Goal: Task Accomplishment & Management: Use online tool/utility

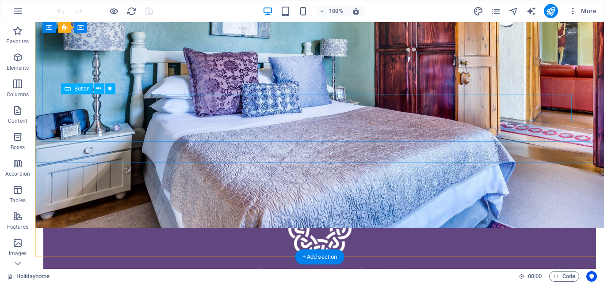
scroll to position [177, 0]
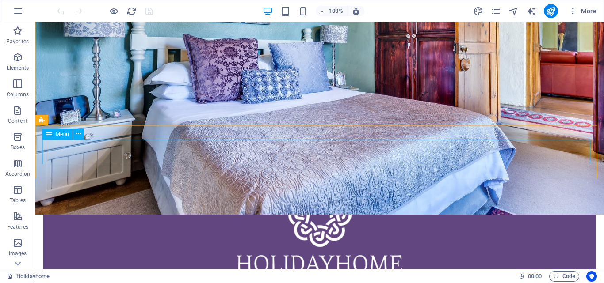
click at [65, 135] on span "Menu" at bounding box center [62, 134] width 13 height 5
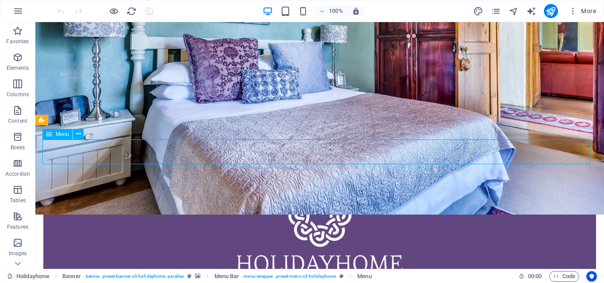
click at [65, 135] on span "Menu" at bounding box center [62, 134] width 13 height 5
select select
select select "1"
select select
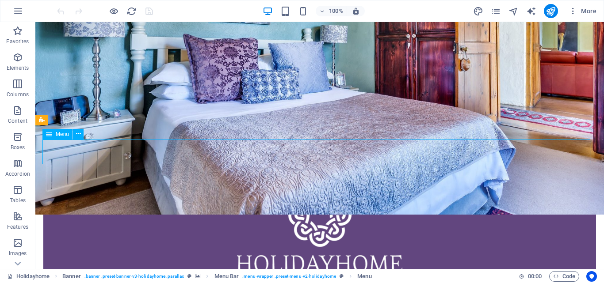
select select "2"
select select
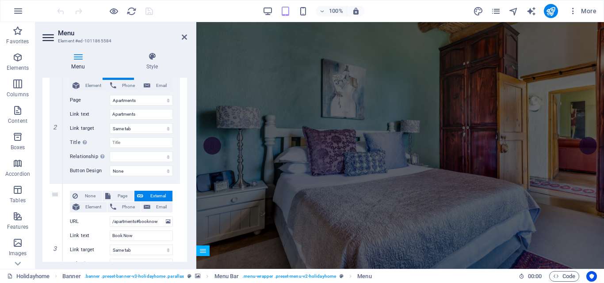
scroll to position [0, 0]
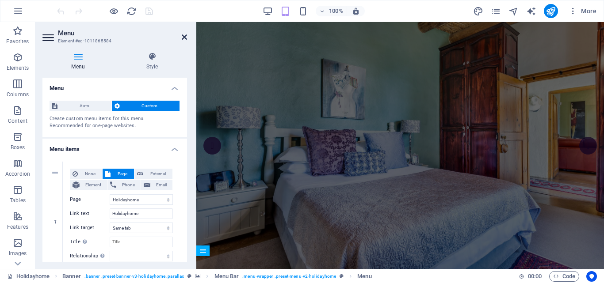
click at [183, 38] on icon at bounding box center [184, 37] width 5 height 7
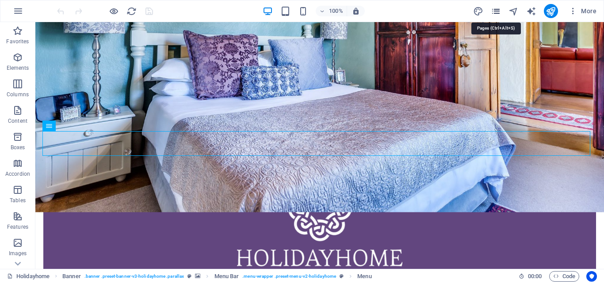
drag, startPoint x: 497, startPoint y: 11, endPoint x: 491, endPoint y: 11, distance: 6.2
click at [492, 11] on icon "pages" at bounding box center [496, 11] width 10 height 10
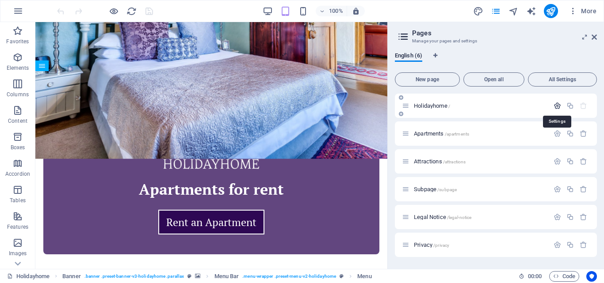
click at [557, 106] on icon "button" at bounding box center [557, 106] width 8 height 8
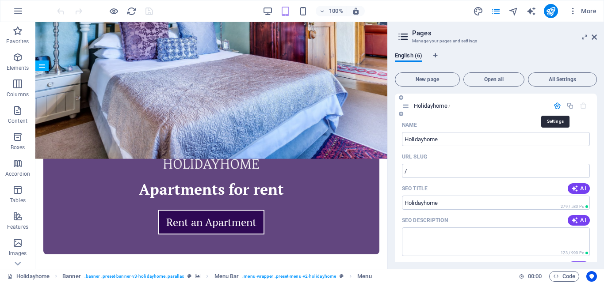
click at [557, 106] on icon "button" at bounding box center [557, 106] width 8 height 8
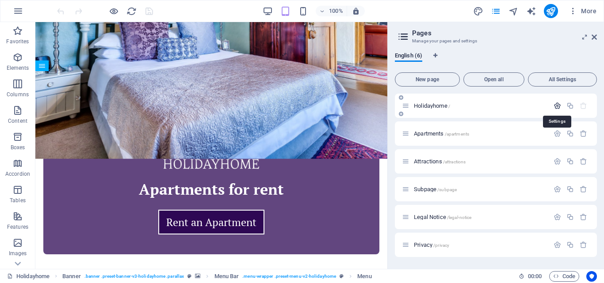
click at [557, 105] on icon "button" at bounding box center [557, 106] width 8 height 8
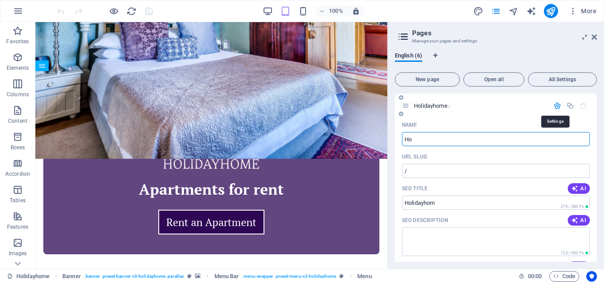
type input "H"
type input "Home"
type input "/home"
type input "Home"
click at [489, 77] on span "Open all" at bounding box center [493, 79] width 53 height 5
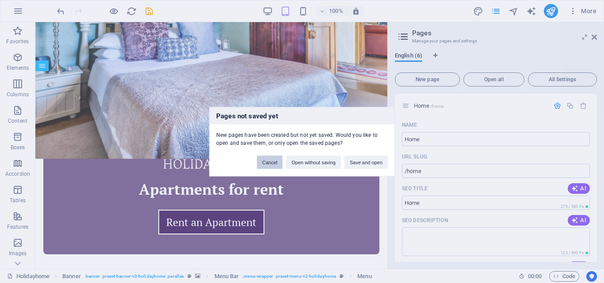
click at [274, 162] on button "Cancel" at bounding box center [270, 162] width 26 height 13
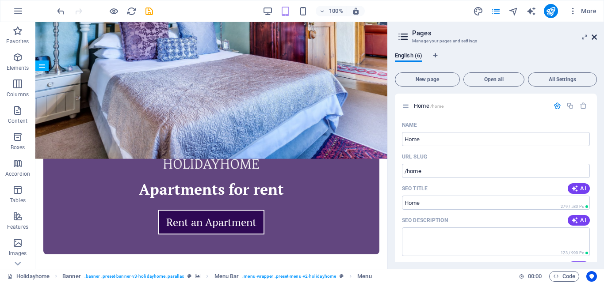
click at [594, 37] on icon at bounding box center [593, 37] width 5 height 7
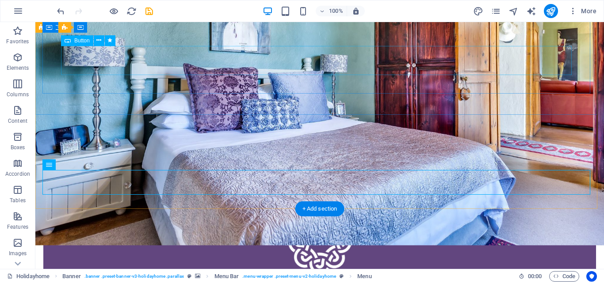
scroll to position [141, 0]
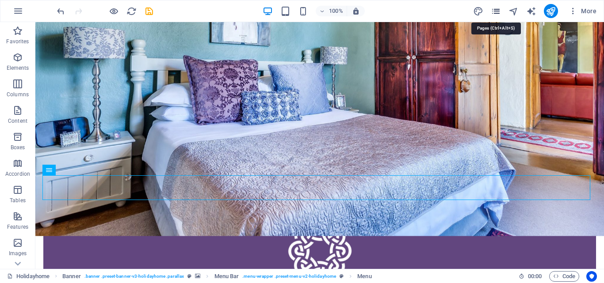
click at [496, 11] on icon "pages" at bounding box center [496, 11] width 10 height 10
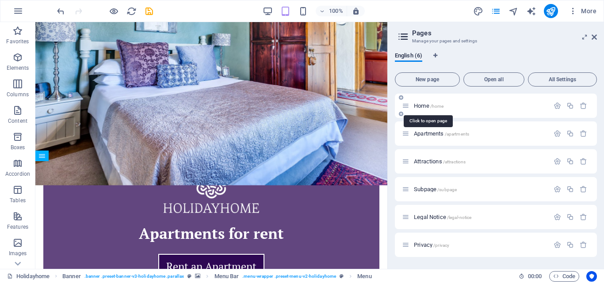
click at [421, 107] on span "Home /home" at bounding box center [429, 106] width 30 height 7
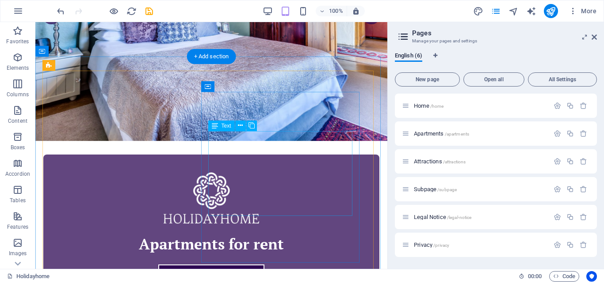
scroll to position [0, 0]
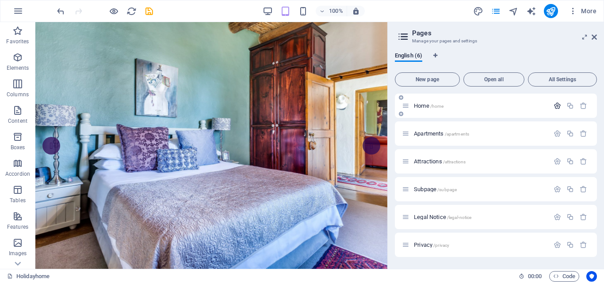
click at [558, 105] on icon "button" at bounding box center [557, 106] width 8 height 8
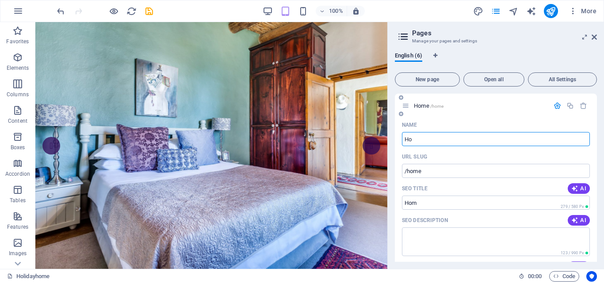
type input "H"
type input "/hom"
type input "/"
type input "f"
type input "/ft"
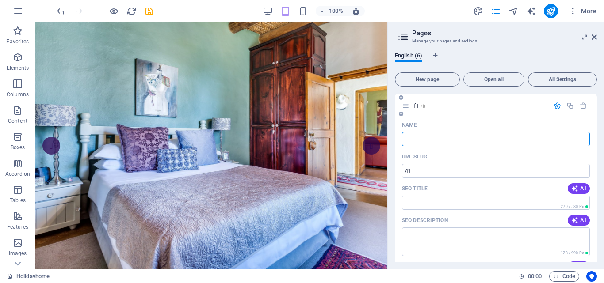
type input "/"
type input "Ins"
type input "/i"
type input "Insi"
type input "/ins"
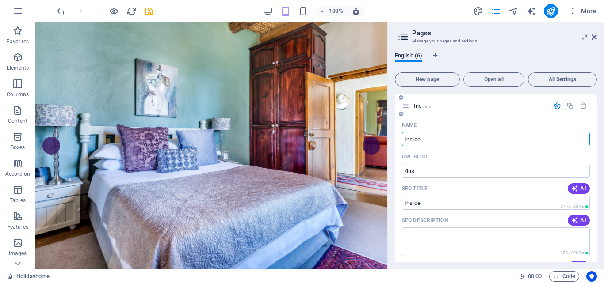
type input "Inside"
type input "/inside"
type input "Inside Park"
type input "/inside-pa"
type input "Inside Park"
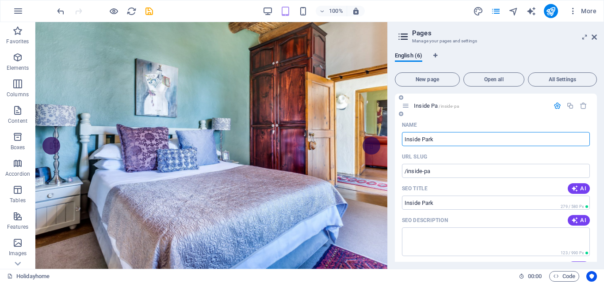
type input "/inside-park"
type input "Inside Park"
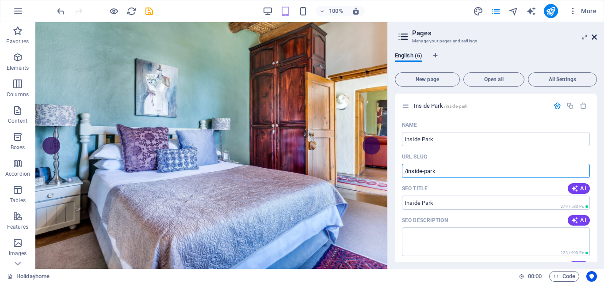
click at [592, 37] on icon at bounding box center [593, 37] width 5 height 7
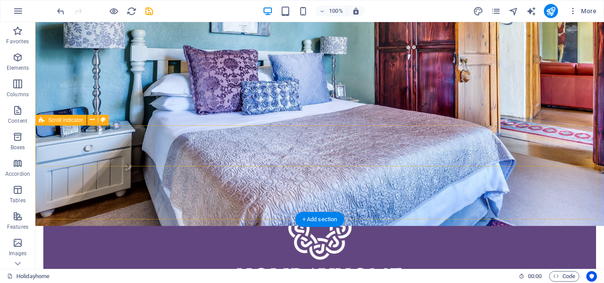
scroll to position [177, 0]
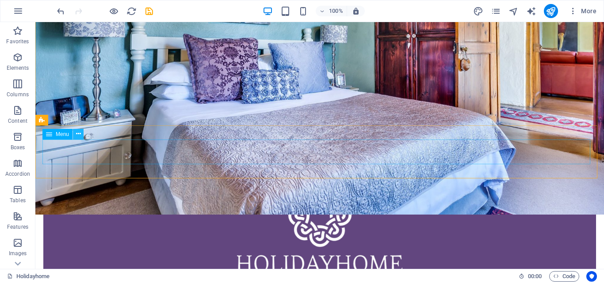
click at [76, 133] on icon at bounding box center [78, 134] width 5 height 9
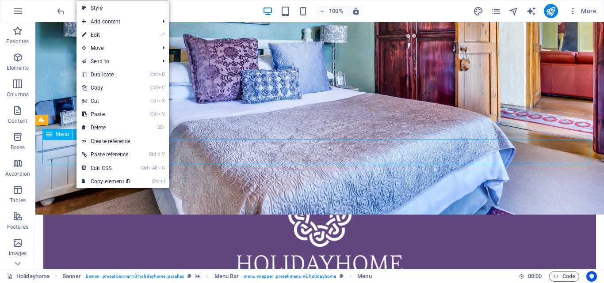
click at [60, 134] on span "Menu" at bounding box center [62, 134] width 13 height 5
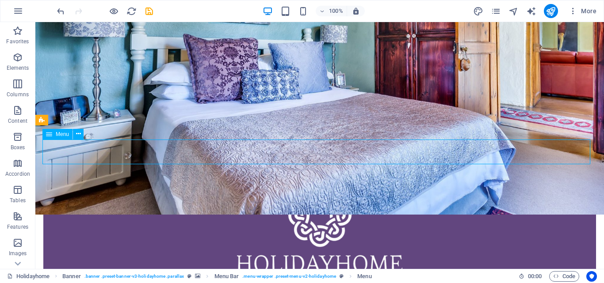
click at [60, 134] on span "Menu" at bounding box center [62, 134] width 13 height 5
select select
select select "1"
select select
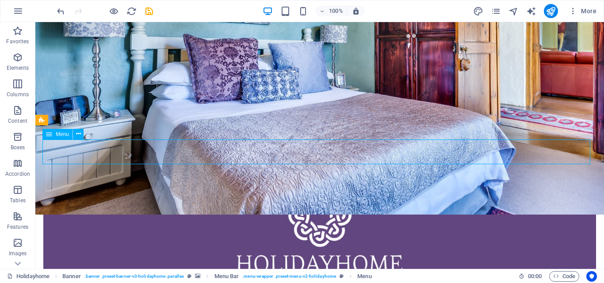
select select "2"
select select
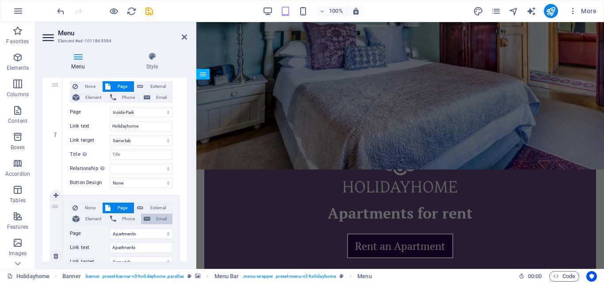
scroll to position [88, 0]
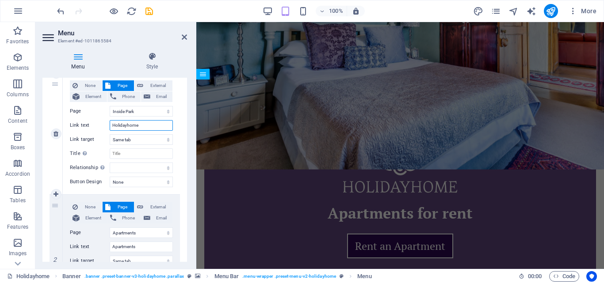
click at [152, 127] on input "Holidayhome" at bounding box center [141, 125] width 63 height 11
type input "Ho"
select select
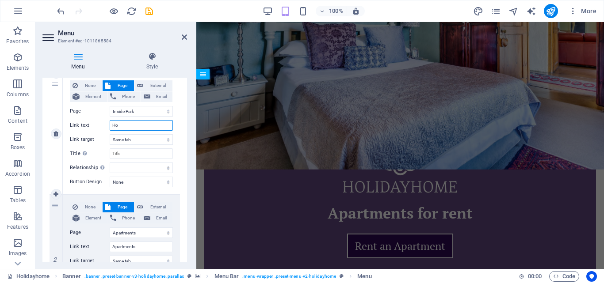
select select
type input "Home"
select select
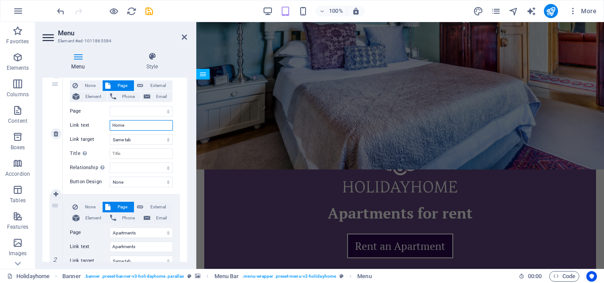
select select
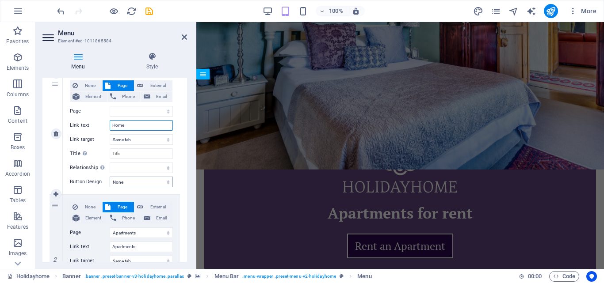
type input "Home"
click at [182, 35] on icon at bounding box center [184, 37] width 5 height 7
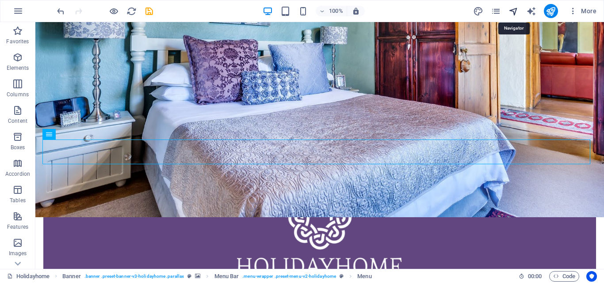
click at [511, 8] on icon "navigator" at bounding box center [513, 11] width 10 height 10
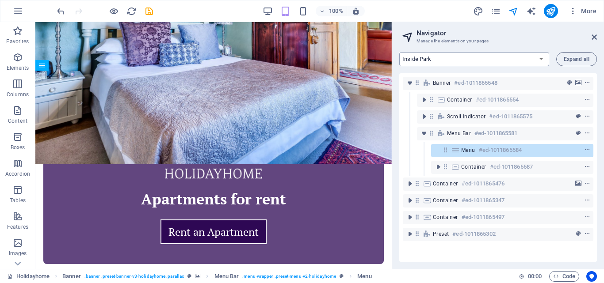
click at [541, 58] on select "Inside Park Apartments Attractions Subpage Legal Notice Privacy" at bounding box center [474, 59] width 150 height 14
click at [404, 8] on div "100% More" at bounding box center [327, 11] width 545 height 14
click at [541, 58] on select "Inside Park Apartments Attractions Subpage Legal Notice Privacy" at bounding box center [474, 59] width 150 height 14
select select "18212550-en"
click at [399, 52] on select "Inside Park Apartments Attractions Subpage Legal Notice Privacy" at bounding box center [474, 59] width 150 height 14
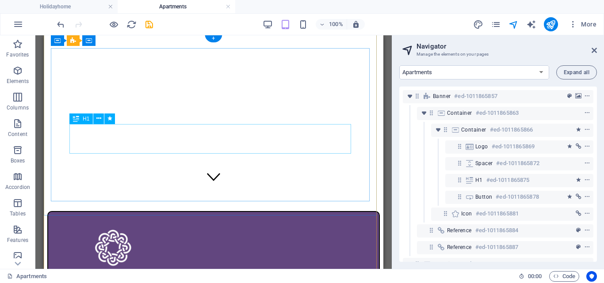
scroll to position [0, 0]
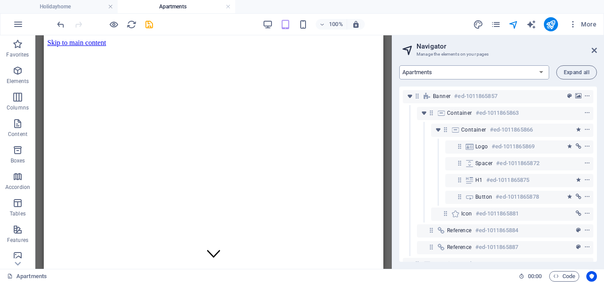
click at [540, 69] on select "Inside Park Apartments Attractions Subpage Legal Notice Privacy" at bounding box center [474, 72] width 150 height 14
click at [496, 23] on icon "pages" at bounding box center [496, 24] width 10 height 10
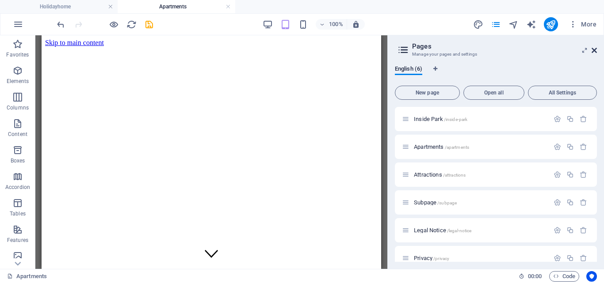
click at [592, 49] on icon at bounding box center [593, 50] width 5 height 7
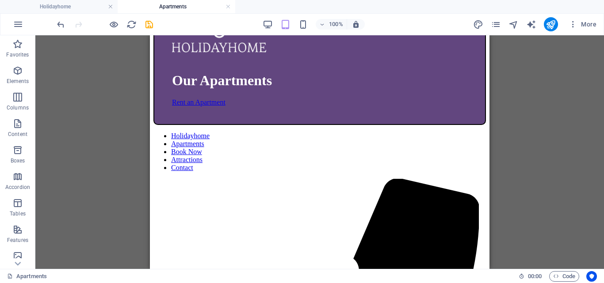
scroll to position [164, 0]
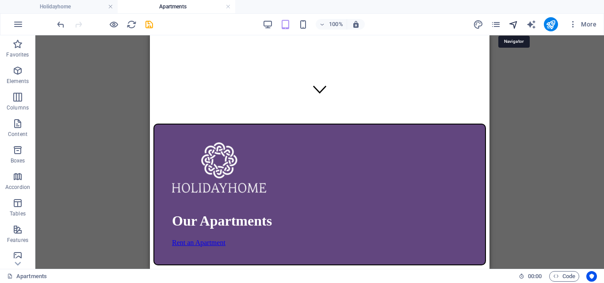
drag, startPoint x: 513, startPoint y: 23, endPoint x: 506, endPoint y: 35, distance: 13.7
click at [514, 24] on icon "navigator" at bounding box center [513, 24] width 10 height 10
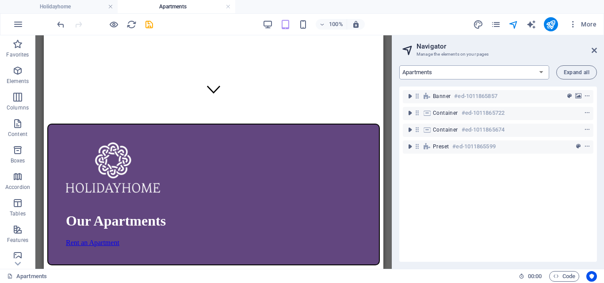
click at [503, 74] on select "Inside Park Apartments Attractions Subpage Legal Notice Privacy" at bounding box center [474, 72] width 150 height 14
click at [399, 65] on select "Inside Park Apartments Attractions Subpage Legal Notice Privacy" at bounding box center [474, 72] width 150 height 14
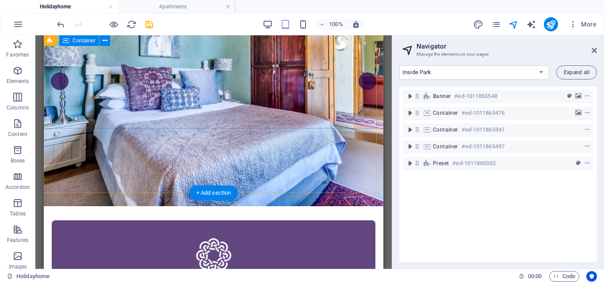
scroll to position [0, 0]
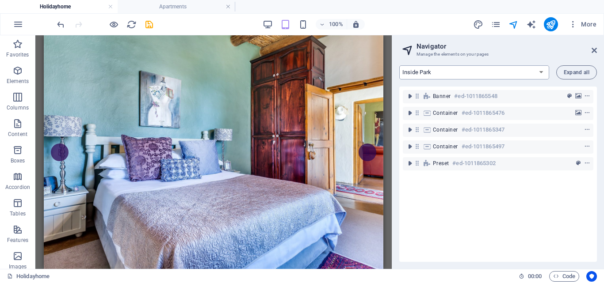
click at [516, 76] on select "Inside Park Apartments Attractions Subpage Legal Notice Privacy" at bounding box center [474, 72] width 150 height 14
click at [399, 65] on select "Inside Park Apartments Attractions Subpage Legal Notice Privacy" at bounding box center [474, 72] width 150 height 14
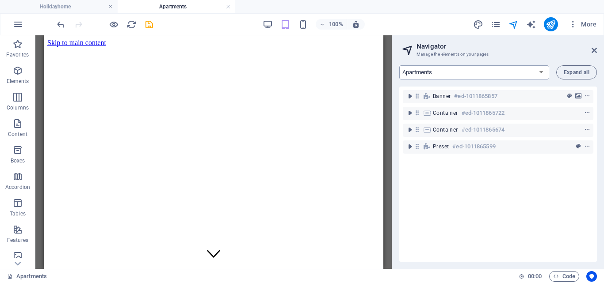
click at [485, 66] on select "Inside Park Apartments Attractions Subpage Legal Notice Privacy" at bounding box center [474, 72] width 150 height 14
click at [399, 65] on select "Inside Park Apartments Attractions Subpage Legal Notice Privacy" at bounding box center [474, 72] width 150 height 14
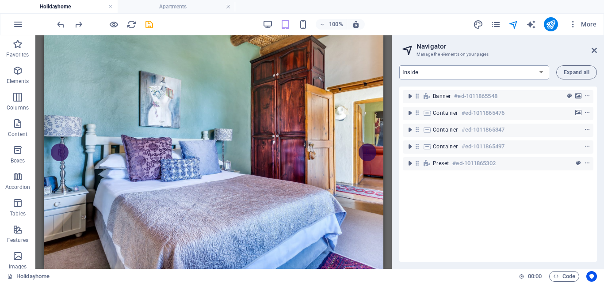
click at [459, 72] on select "Inside Apartments Attractions Subpage Legal Notice Privacy" at bounding box center [474, 72] width 150 height 14
select select "18212550-en"
click at [399, 65] on select "Inside Apartments Attractions Subpage Legal Notice Privacy" at bounding box center [474, 72] width 150 height 14
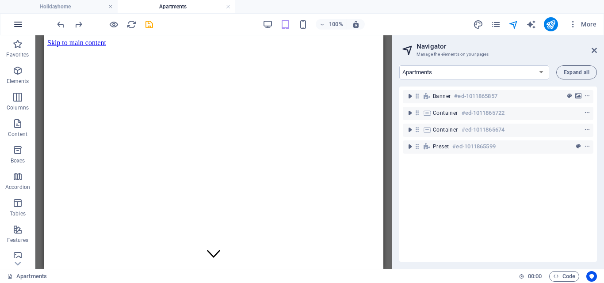
click at [18, 24] on icon "button" at bounding box center [18, 24] width 11 height 11
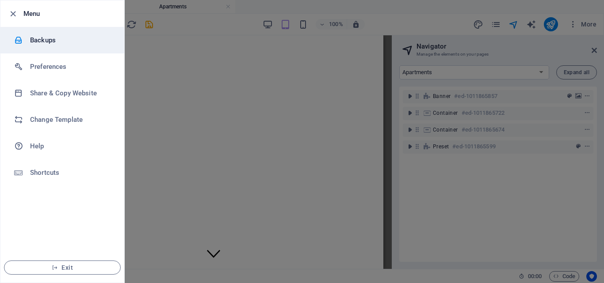
click at [39, 40] on h6 "Backups" at bounding box center [71, 40] width 82 height 11
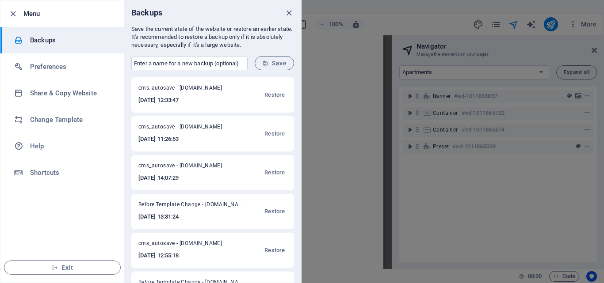
click at [288, 10] on icon "close" at bounding box center [289, 13] width 10 height 10
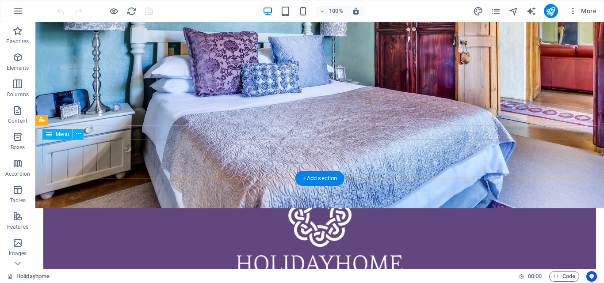
scroll to position [133, 0]
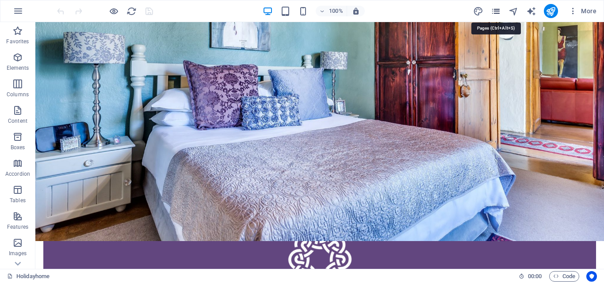
click at [496, 9] on icon "pages" at bounding box center [496, 11] width 10 height 10
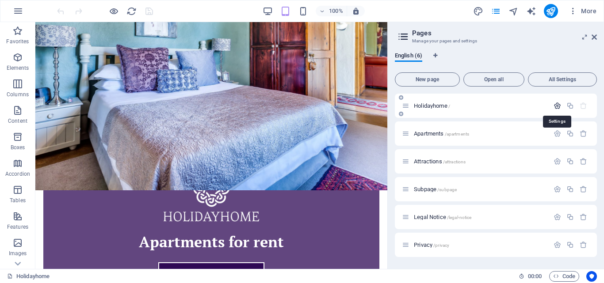
click at [557, 107] on icon "button" at bounding box center [557, 106] width 8 height 8
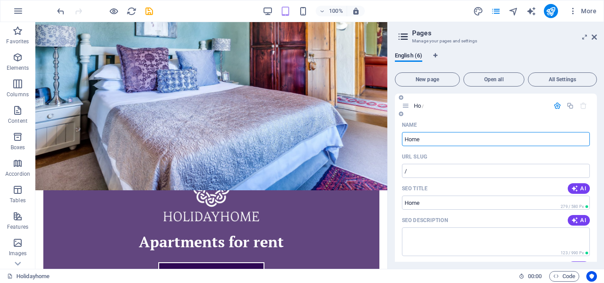
type input "Home"
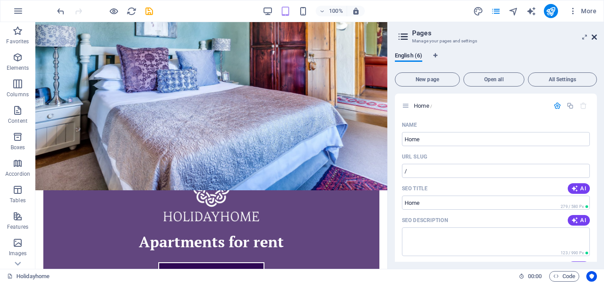
drag, startPoint x: 593, startPoint y: 36, endPoint x: 557, endPoint y: 14, distance: 42.5
click at [593, 36] on icon at bounding box center [593, 37] width 5 height 7
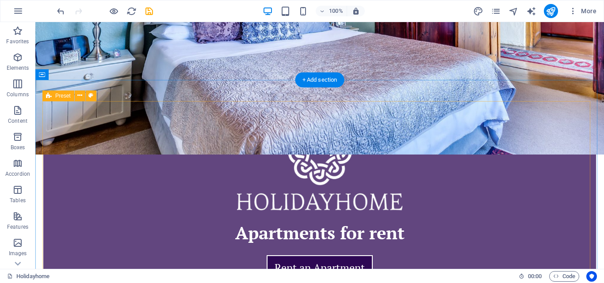
scroll to position [177, 0]
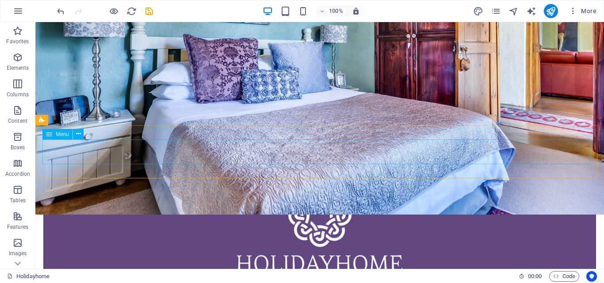
click at [60, 133] on span "Menu" at bounding box center [62, 134] width 13 height 5
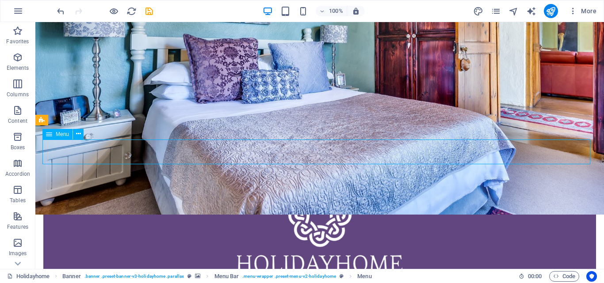
click at [64, 136] on span "Menu" at bounding box center [62, 134] width 13 height 5
select select
select select "1"
select select
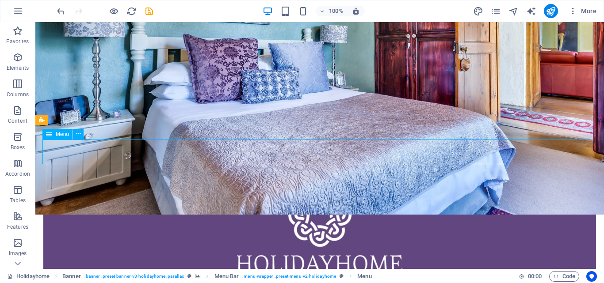
select select
select select "2"
select select
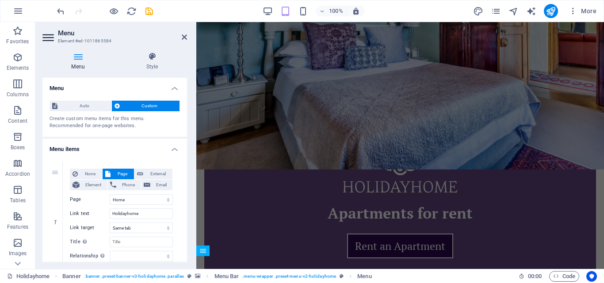
scroll to position [0, 0]
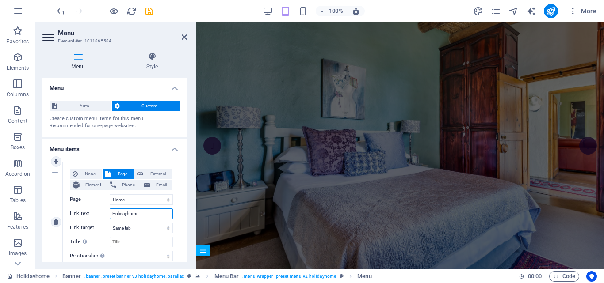
click at [139, 213] on input "Holidayhome" at bounding box center [141, 214] width 63 height 11
type input "Ho"
select select
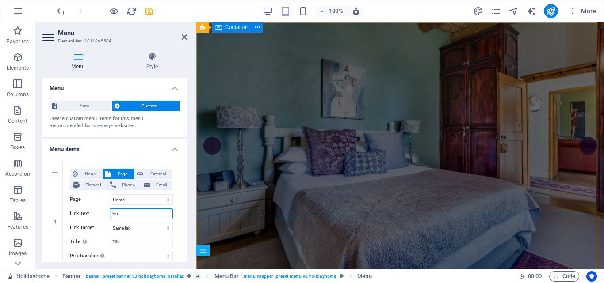
select select
type input "Home"
select select
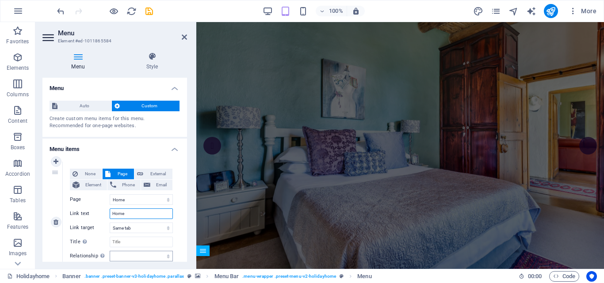
select select
click at [183, 37] on icon at bounding box center [184, 37] width 5 height 7
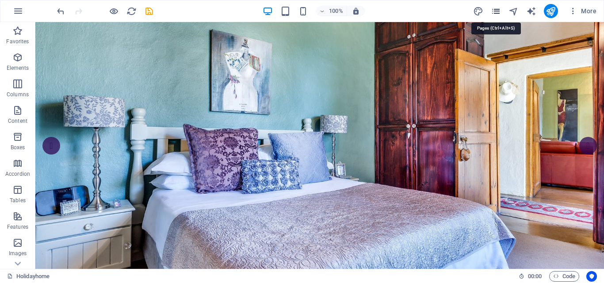
click at [496, 6] on icon "pages" at bounding box center [496, 11] width 10 height 10
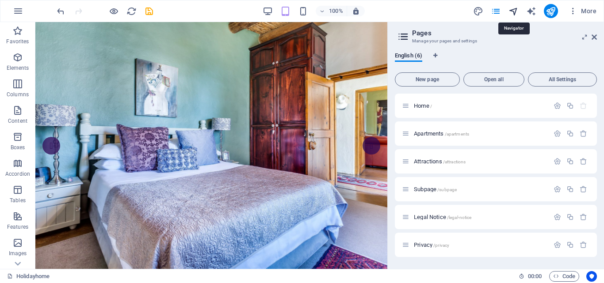
click at [512, 11] on icon "navigator" at bounding box center [513, 11] width 10 height 10
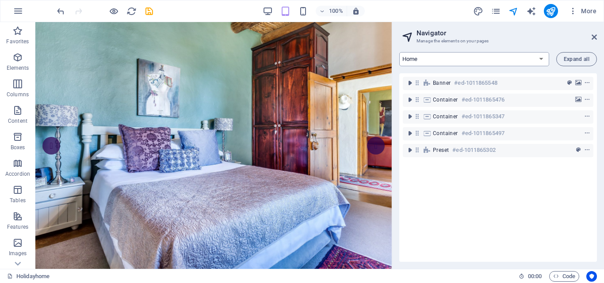
click at [484, 61] on select "Home Apartments Attractions Subpage Legal Notice Privacy" at bounding box center [474, 59] width 150 height 14
click at [399, 52] on select "Home Apartments Attractions Subpage Legal Notice Privacy" at bounding box center [474, 59] width 150 height 14
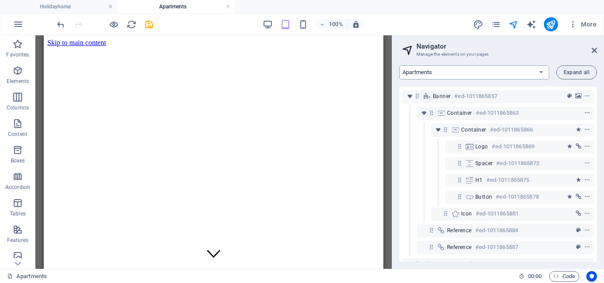
click at [450, 73] on select "Home Apartments Attractions Subpage Legal Notice Privacy" at bounding box center [474, 72] width 150 height 14
click at [399, 65] on select "Home Apartments Attractions Subpage Legal Notice Privacy" at bounding box center [474, 72] width 150 height 14
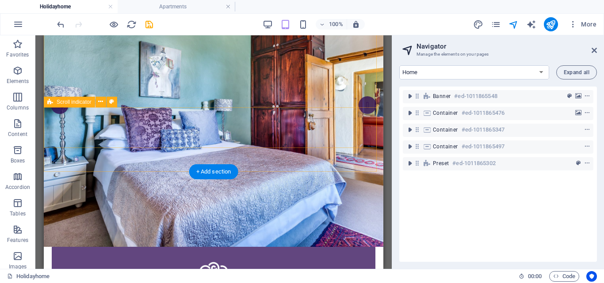
scroll to position [44, 0]
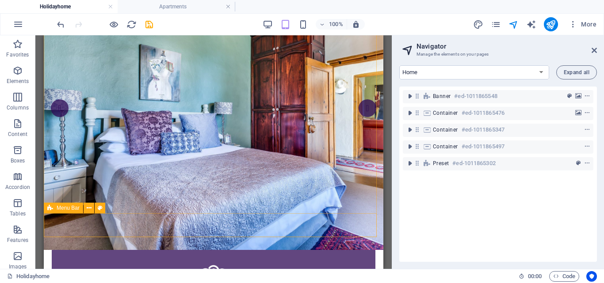
click at [68, 209] on span "Menu Bar" at bounding box center [68, 208] width 23 height 5
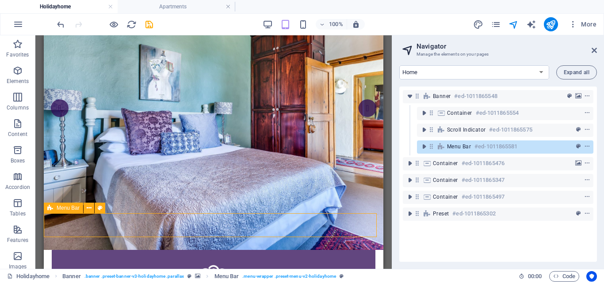
click at [67, 209] on span "Menu Bar" at bounding box center [68, 208] width 23 height 5
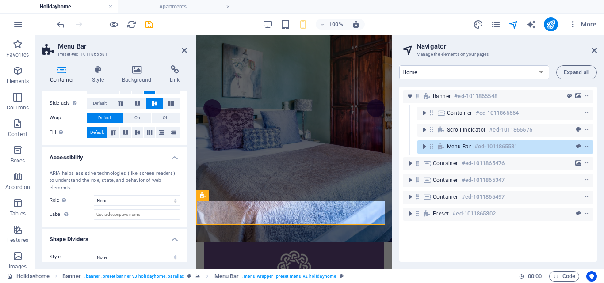
scroll to position [164, 0]
click at [586, 144] on icon "context-menu" at bounding box center [587, 147] width 6 height 6
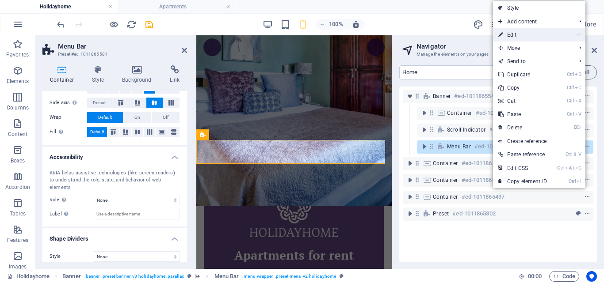
click at [503, 34] on link "⏎ Edit" at bounding box center [522, 34] width 59 height 13
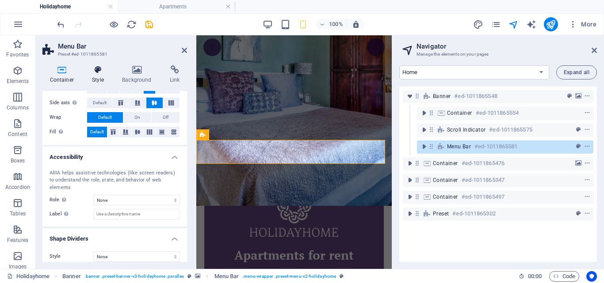
click at [98, 74] on h4 "Style" at bounding box center [100, 74] width 30 height 19
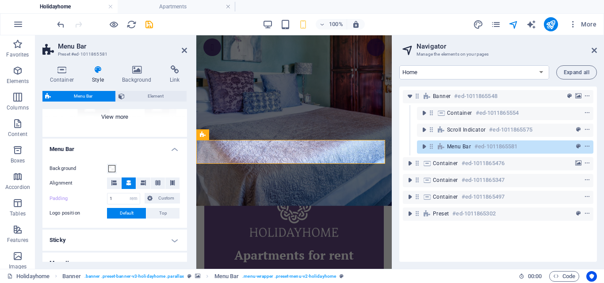
scroll to position [44, 0]
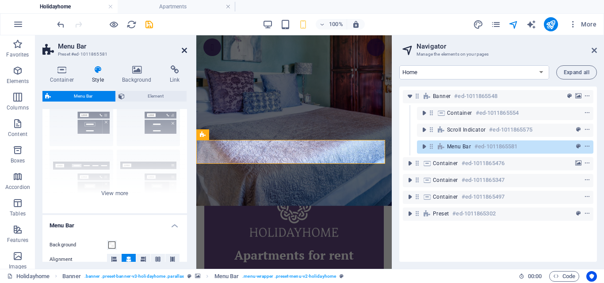
click at [186, 49] on icon at bounding box center [184, 50] width 5 height 7
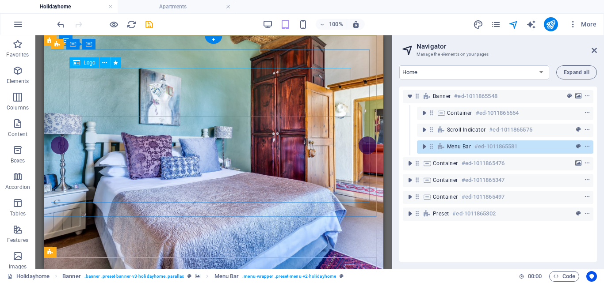
scroll to position [0, 0]
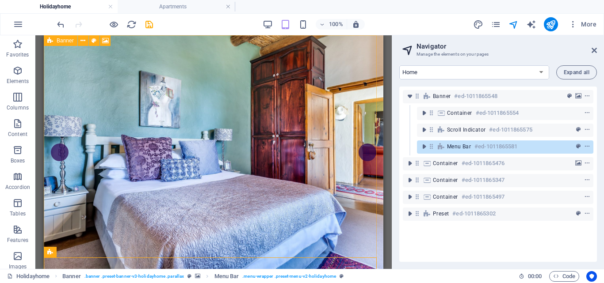
click at [68, 42] on span "Banner" at bounding box center [65, 40] width 17 height 5
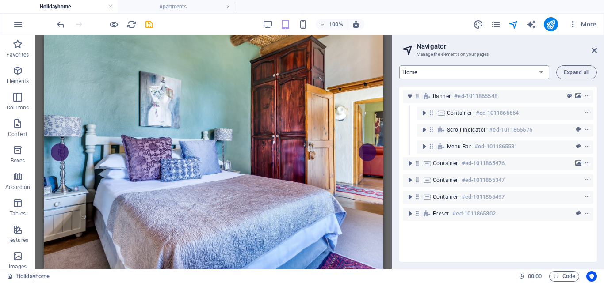
click at [507, 74] on select "Home Apartments Attractions Subpage Legal Notice Privacy" at bounding box center [474, 72] width 150 height 14
click at [399, 65] on select "Home Apartments Attractions Subpage Legal Notice Privacy" at bounding box center [474, 72] width 150 height 14
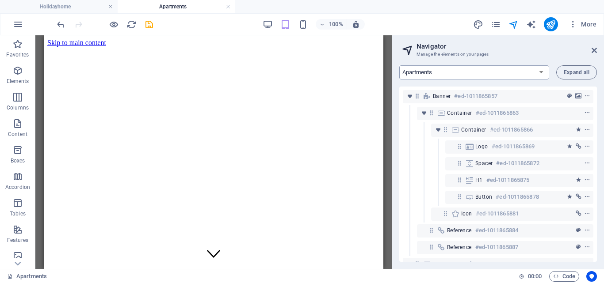
click at [484, 65] on select "Home Apartments Attractions Subpage Legal Notice Privacy" at bounding box center [474, 72] width 150 height 14
select select "18212547-en"
click at [399, 65] on select "Home Apartments Attractions Subpage Legal Notice Privacy" at bounding box center [474, 72] width 150 height 14
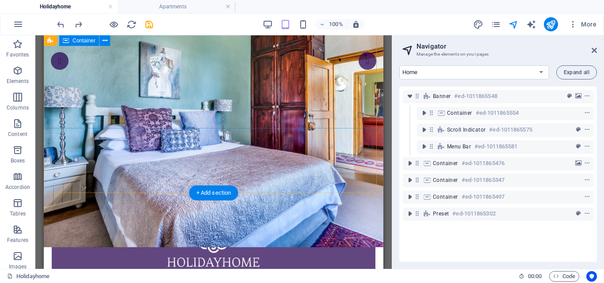
scroll to position [88, 0]
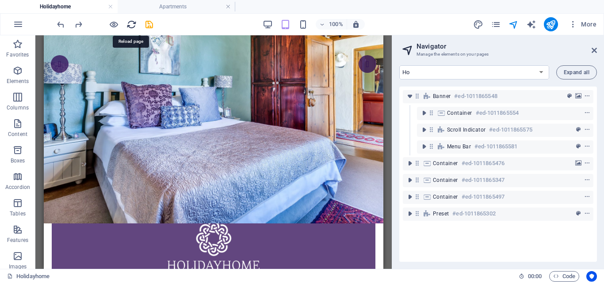
click at [132, 23] on icon "reload" at bounding box center [131, 24] width 10 height 10
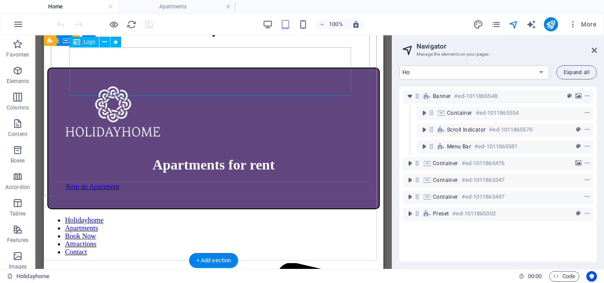
scroll to position [0, 0]
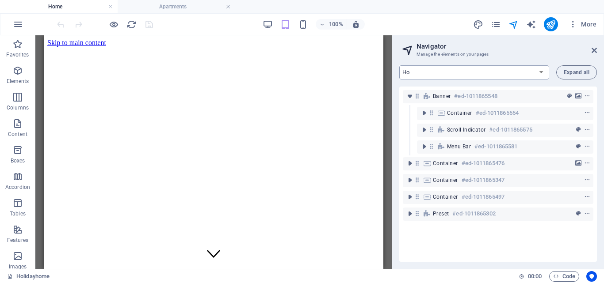
click at [540, 71] on select "Ho Apartments Attractions Subpage Legal Notice Privacy" at bounding box center [474, 72] width 150 height 14
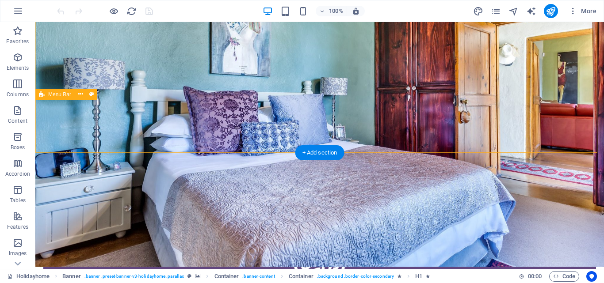
scroll to position [221, 0]
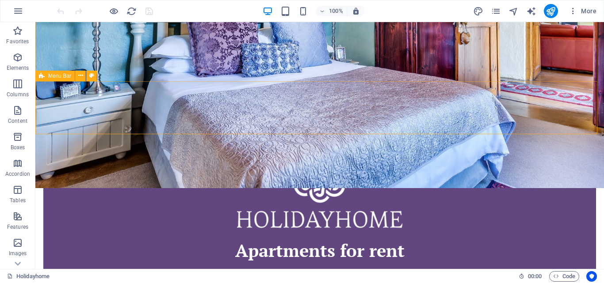
click at [66, 76] on span "Menu Bar" at bounding box center [59, 75] width 23 height 5
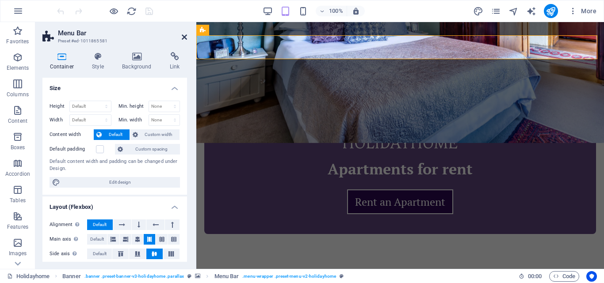
click at [185, 36] on icon at bounding box center [184, 37] width 5 height 7
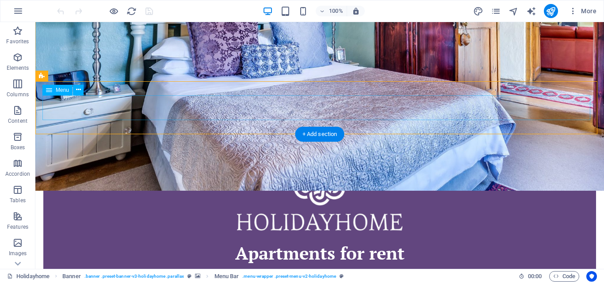
click at [66, 91] on span "Menu" at bounding box center [62, 90] width 13 height 5
select select
select select "1"
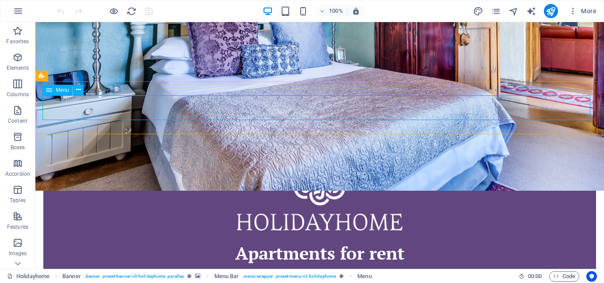
select select
select select "2"
select select
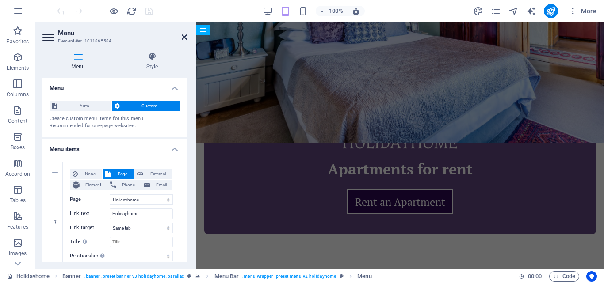
click at [183, 36] on icon at bounding box center [184, 37] width 5 height 7
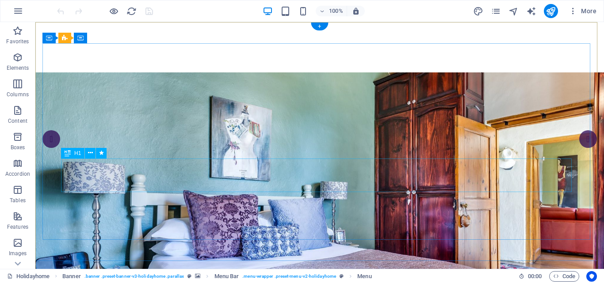
scroll to position [0, 0]
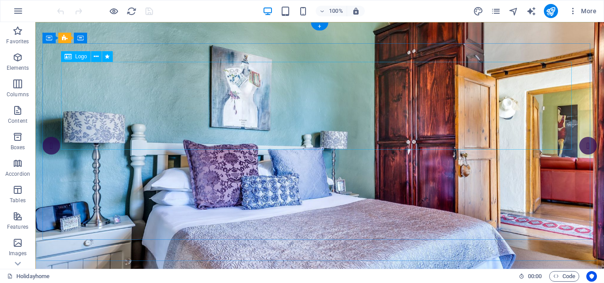
select select "%"
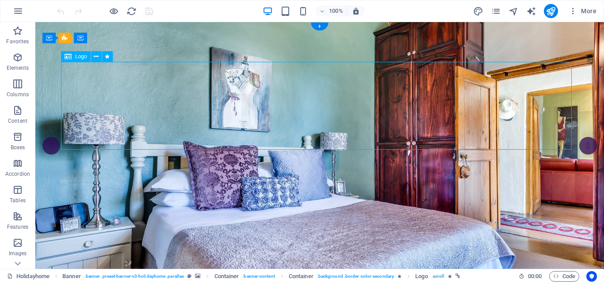
select select "%"
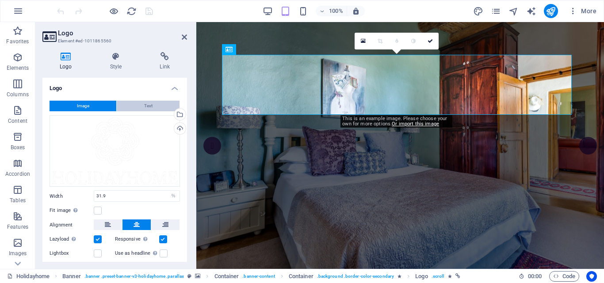
click at [152, 107] on button "Text" at bounding box center [148, 106] width 63 height 11
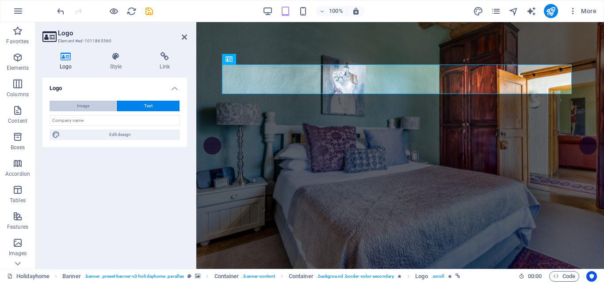
click at [91, 106] on button "Image" at bounding box center [83, 106] width 67 height 11
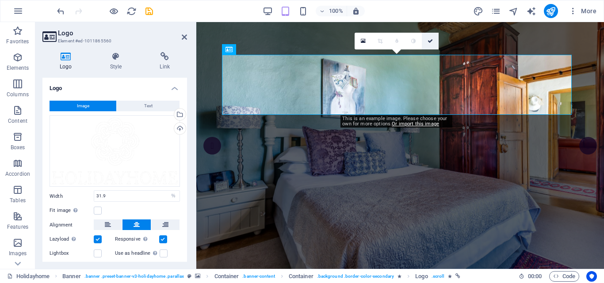
click at [430, 40] on icon at bounding box center [429, 40] width 5 height 5
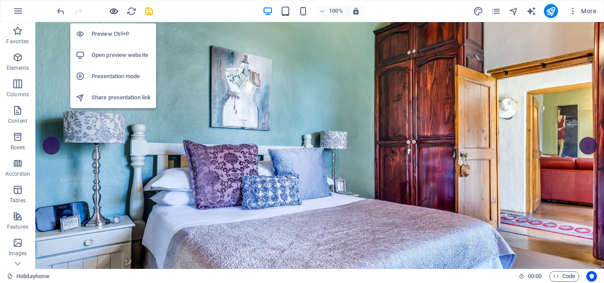
click at [114, 11] on icon "button" at bounding box center [114, 11] width 10 height 10
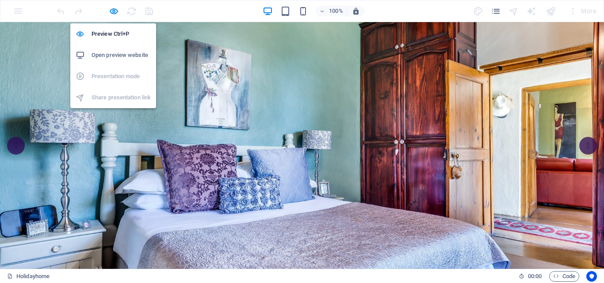
click at [112, 53] on h6 "Open preview website" at bounding box center [121, 55] width 59 height 11
click at [114, 13] on icon "button" at bounding box center [114, 11] width 10 height 10
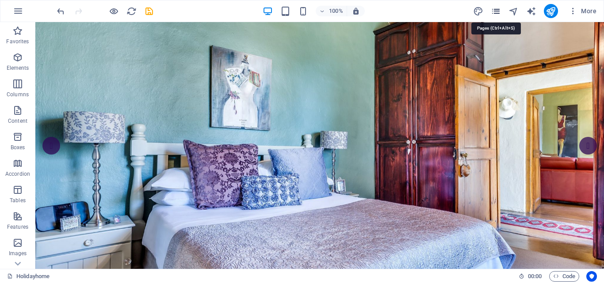
click at [496, 11] on icon "pages" at bounding box center [496, 11] width 10 height 10
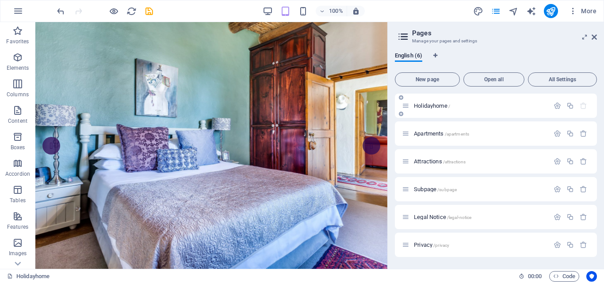
click at [406, 107] on icon at bounding box center [406, 106] width 8 height 8
click at [429, 105] on span "Holidayhome /" at bounding box center [432, 106] width 36 height 7
click at [433, 103] on div "Holidayhome /" at bounding box center [475, 106] width 147 height 10
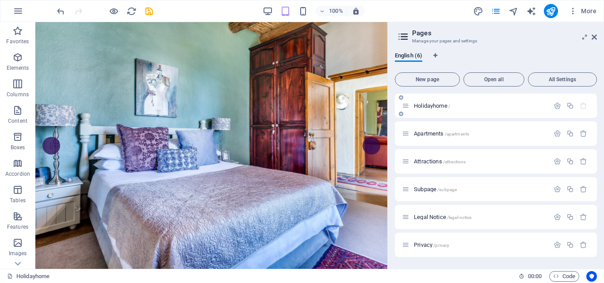
click at [429, 105] on span "Holidayhome /" at bounding box center [432, 106] width 36 height 7
click at [557, 106] on icon "button" at bounding box center [557, 106] width 8 height 8
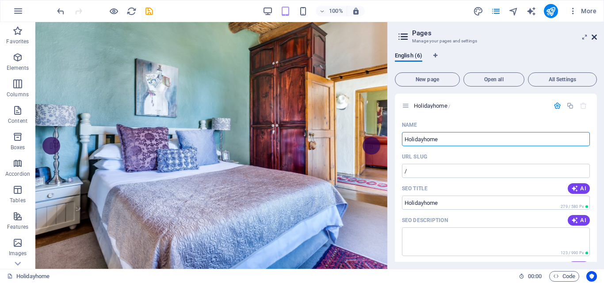
click at [593, 36] on icon at bounding box center [593, 37] width 5 height 7
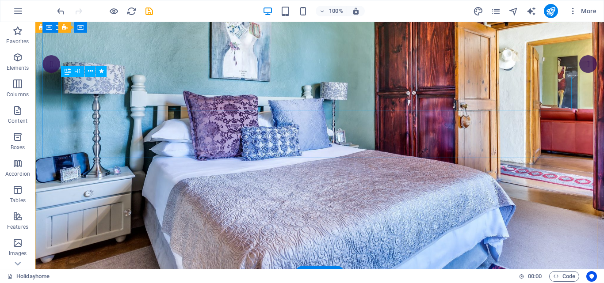
scroll to position [133, 0]
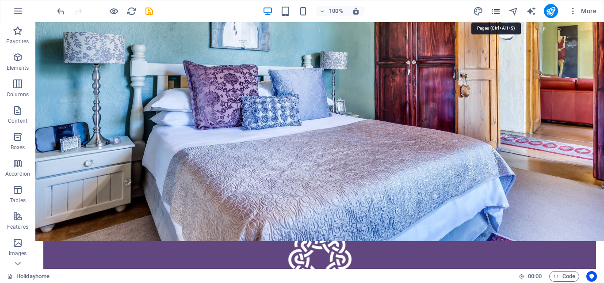
click at [500, 8] on icon "pages" at bounding box center [496, 11] width 10 height 10
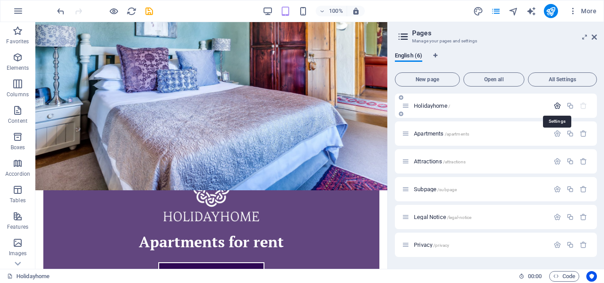
click at [559, 104] on icon "button" at bounding box center [557, 106] width 8 height 8
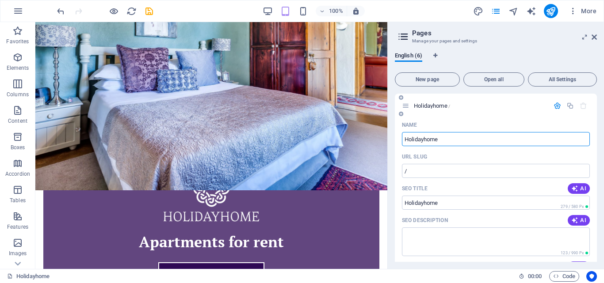
click at [424, 141] on input "Holidayhome" at bounding box center [496, 139] width 188 height 14
type input "Home"
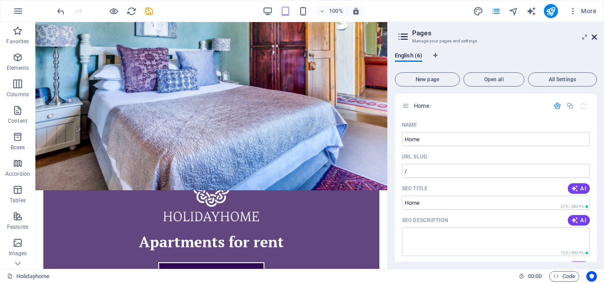
click at [593, 36] on icon at bounding box center [593, 37] width 5 height 7
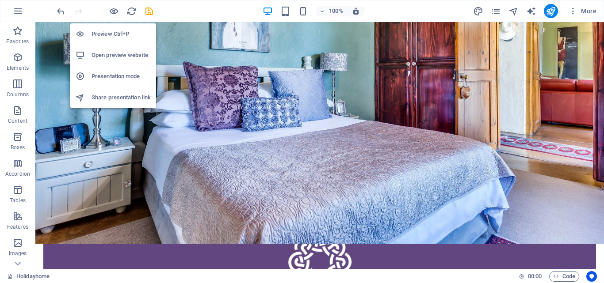
click at [109, 56] on h6 "Open preview website" at bounding box center [121, 55] width 59 height 11
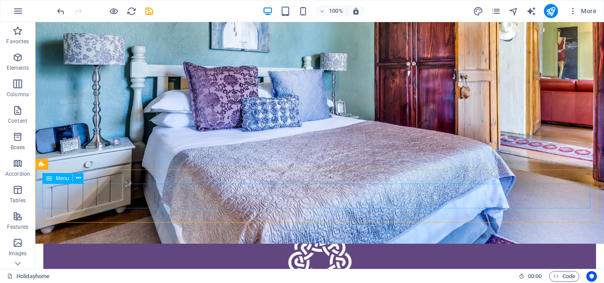
click at [58, 179] on span "Menu" at bounding box center [62, 178] width 13 height 5
select select
select select "1"
select select
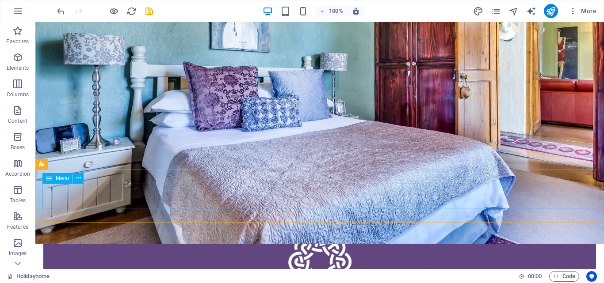
select select
select select "2"
select select
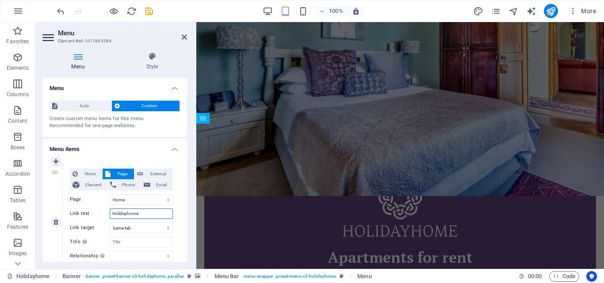
click at [126, 213] on input "Holidayhome" at bounding box center [141, 214] width 63 height 11
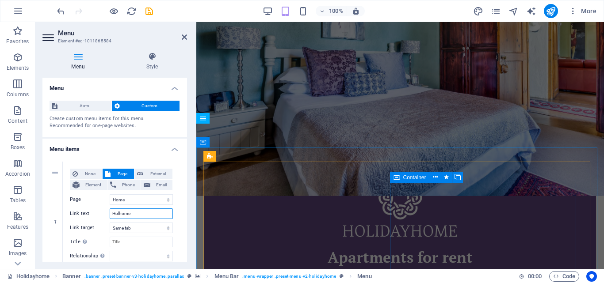
type input "Hohome"
select select
type input "Hhome"
select select
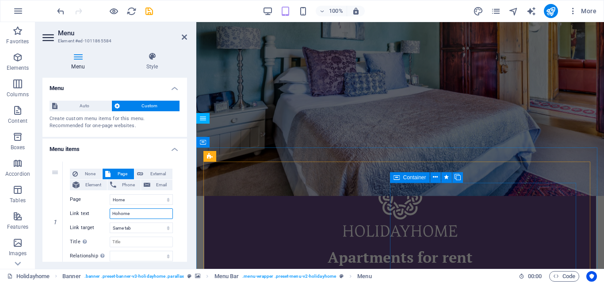
select select
type input "Home"
select select
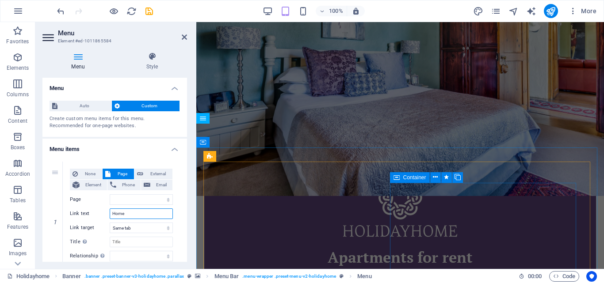
select select
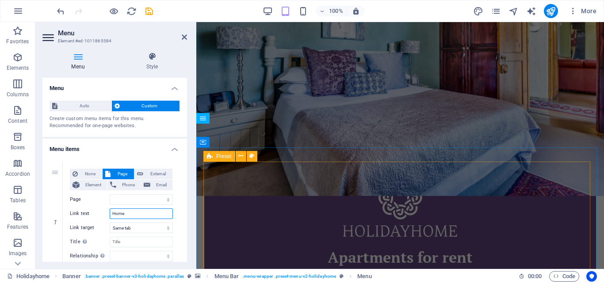
type input "Home"
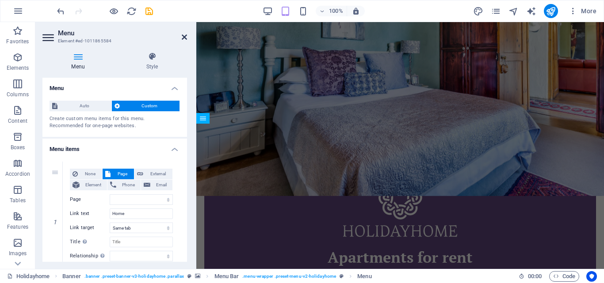
click at [183, 36] on icon at bounding box center [184, 37] width 5 height 7
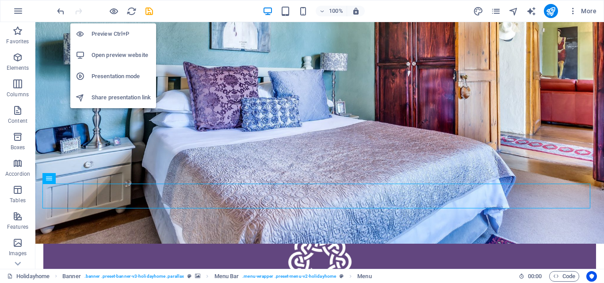
click at [114, 54] on h6 "Open preview website" at bounding box center [121, 55] width 59 height 11
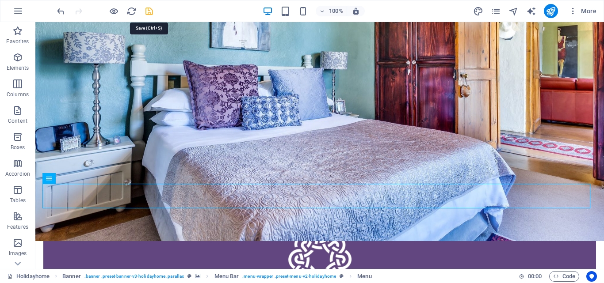
click at [149, 10] on icon "save" at bounding box center [149, 11] width 10 height 10
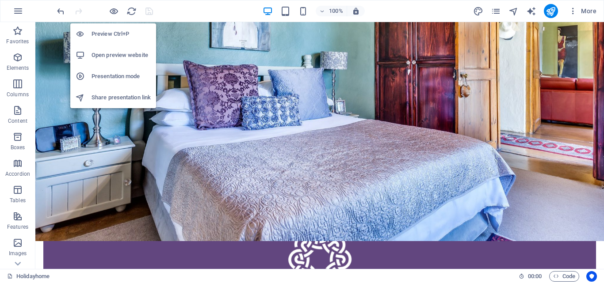
click at [110, 55] on h6 "Open preview website" at bounding box center [121, 55] width 59 height 11
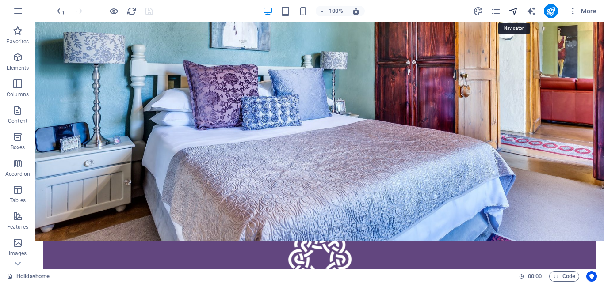
click at [513, 10] on icon "navigator" at bounding box center [513, 11] width 10 height 10
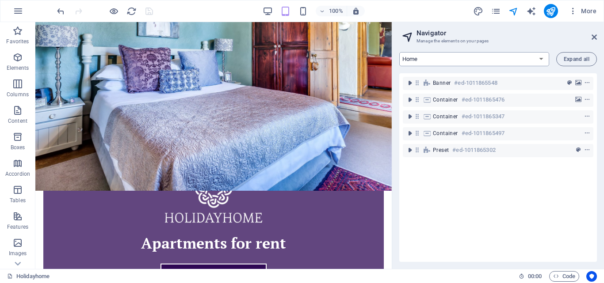
click at [471, 60] on select "Home Apartments Attractions Subpage Legal Notice Privacy" at bounding box center [474, 59] width 150 height 14
click at [399, 52] on select "Home Apartments Attractions Subpage Legal Notice Privacy" at bounding box center [474, 59] width 150 height 14
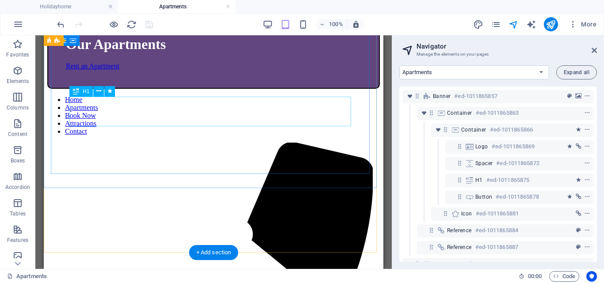
scroll to position [0, 0]
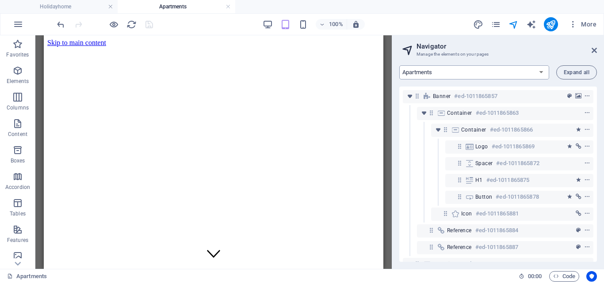
click at [465, 68] on select "Home Apartments Attractions Subpage Legal Notice Privacy" at bounding box center [474, 72] width 150 height 14
click at [399, 65] on select "Home Apartments Attractions Subpage Legal Notice Privacy" at bounding box center [474, 72] width 150 height 14
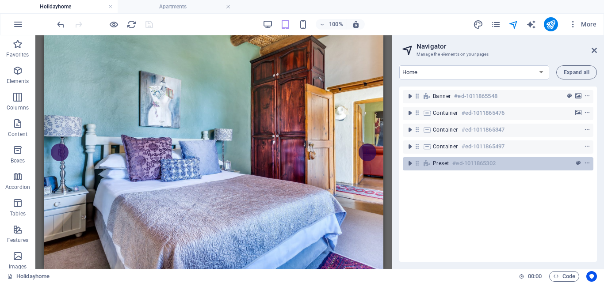
click at [454, 164] on h6 "#ed-1011865302" at bounding box center [473, 163] width 43 height 11
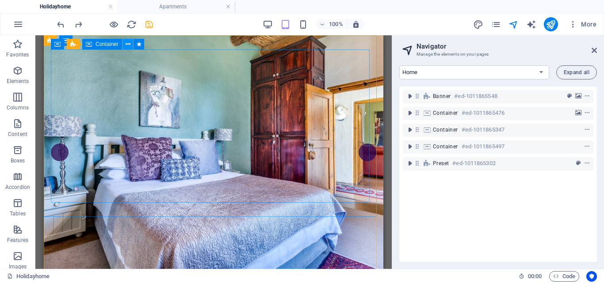
click at [130, 44] on icon at bounding box center [128, 44] width 5 height 9
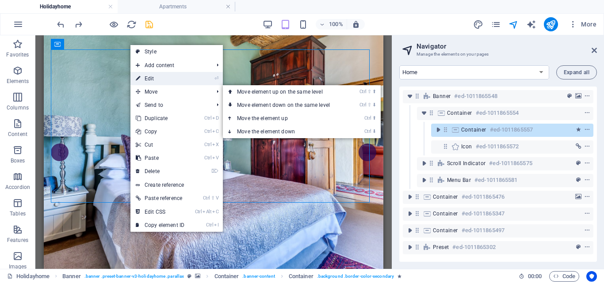
click at [153, 79] on link "⏎ Edit" at bounding box center [159, 78] width 59 height 13
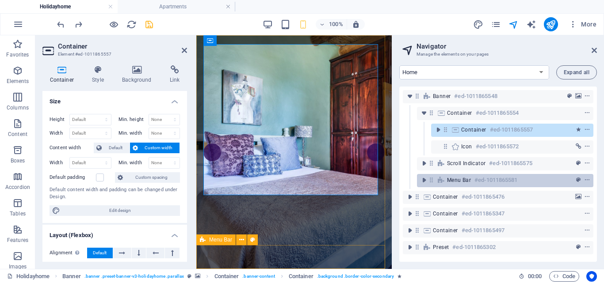
click at [466, 179] on span "Menu Bar" at bounding box center [459, 180] width 24 height 7
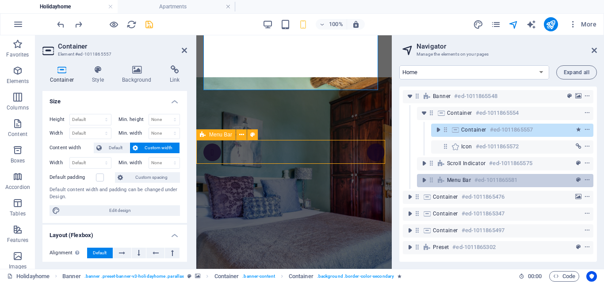
scroll to position [105, 0]
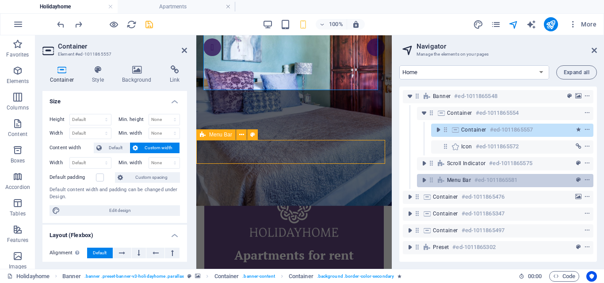
click at [466, 179] on span "Menu Bar" at bounding box center [459, 180] width 24 height 7
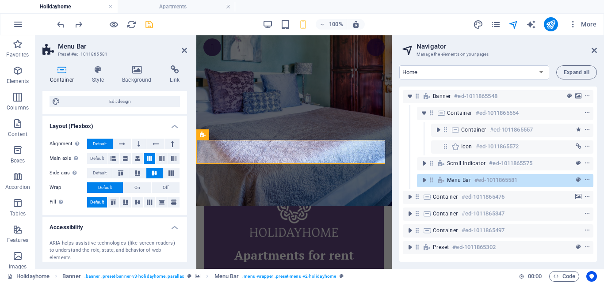
scroll to position [0, 0]
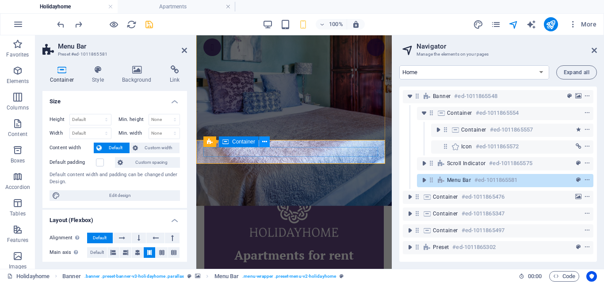
click at [264, 141] on icon at bounding box center [264, 141] width 5 height 9
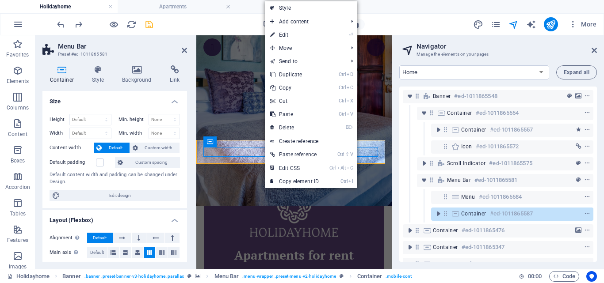
click at [281, 34] on link "⏎ Edit" at bounding box center [294, 34] width 59 height 13
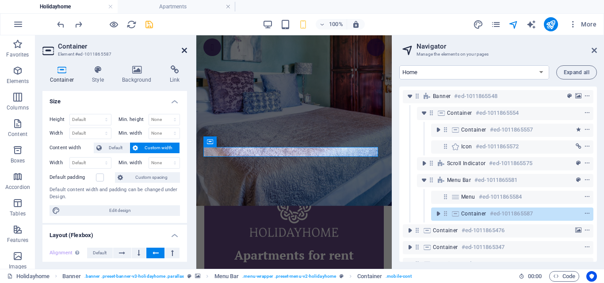
click at [186, 49] on icon at bounding box center [184, 50] width 5 height 7
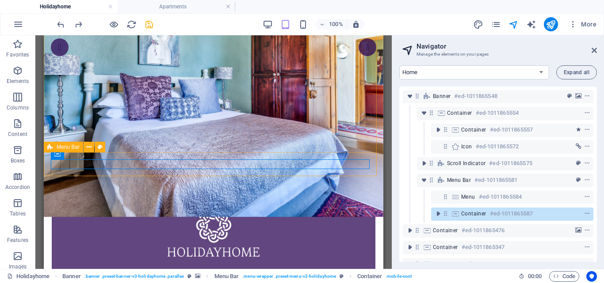
click at [61, 147] on span "Menu Bar" at bounding box center [68, 147] width 23 height 5
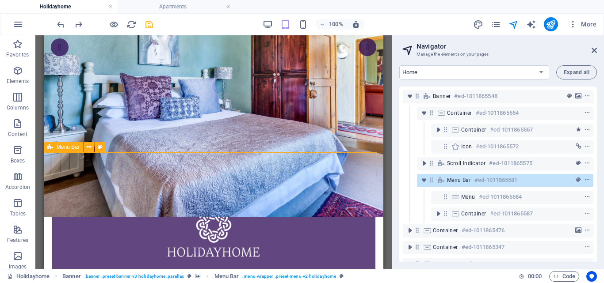
click at [61, 147] on span "Menu Bar" at bounding box center [68, 147] width 23 height 5
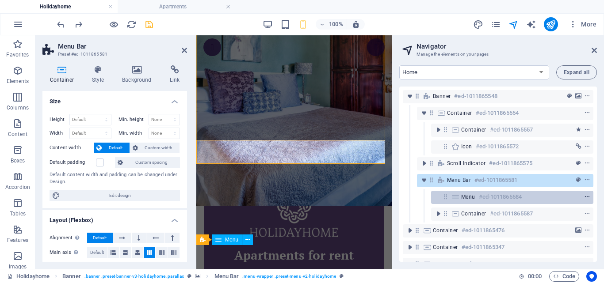
click at [584, 196] on icon "context-menu" at bounding box center [587, 197] width 6 height 6
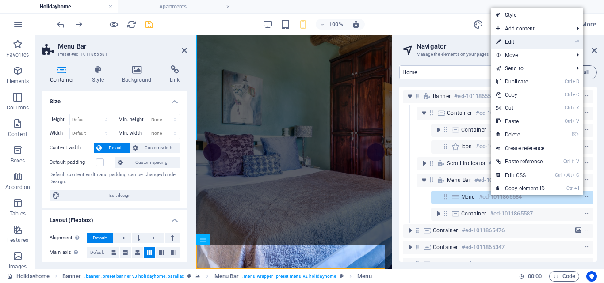
click at [511, 42] on link "⏎ Edit" at bounding box center [520, 41] width 59 height 13
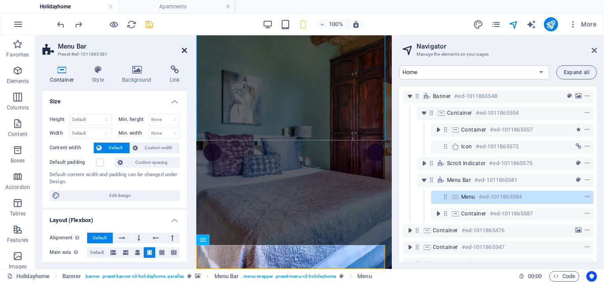
click at [183, 49] on icon at bounding box center [184, 50] width 5 height 7
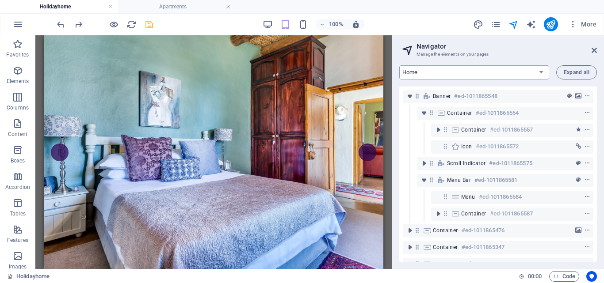
drag, startPoint x: 539, startPoint y: 72, endPoint x: 530, endPoint y: 72, distance: 9.3
click at [539, 72] on select "Home Apartments Attractions Subpage Legal Notice Privacy" at bounding box center [474, 72] width 150 height 14
select select "18212550-en"
click at [399, 65] on select "Home Apartments Attractions Subpage Legal Notice Privacy" at bounding box center [474, 72] width 150 height 14
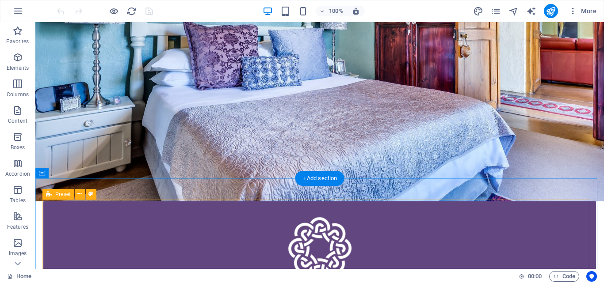
scroll to position [177, 0]
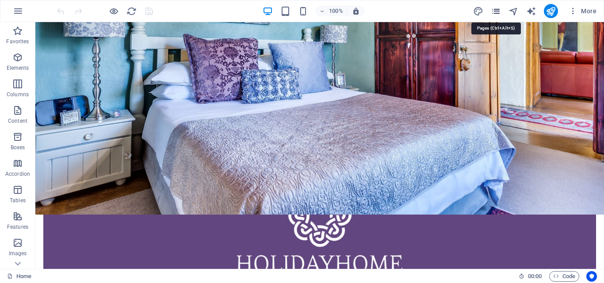
click at [496, 8] on icon "pages" at bounding box center [496, 11] width 10 height 10
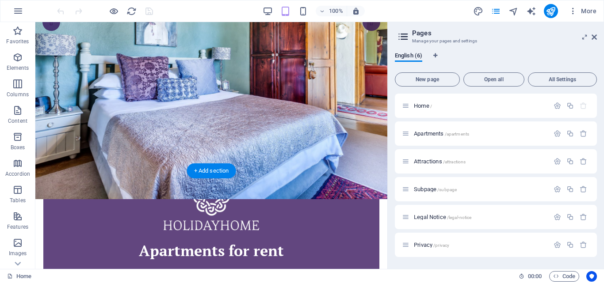
scroll to position [133, 0]
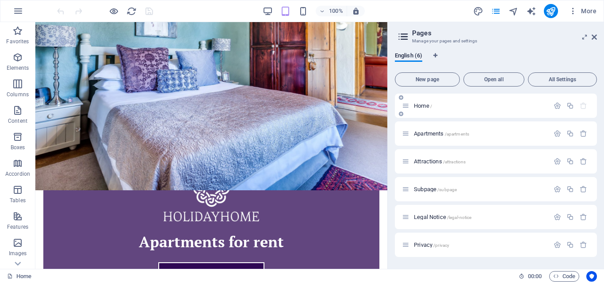
click at [420, 106] on span "Home /" at bounding box center [423, 106] width 18 height 7
click at [424, 131] on span "Apartments /apartments" at bounding box center [441, 133] width 55 height 7
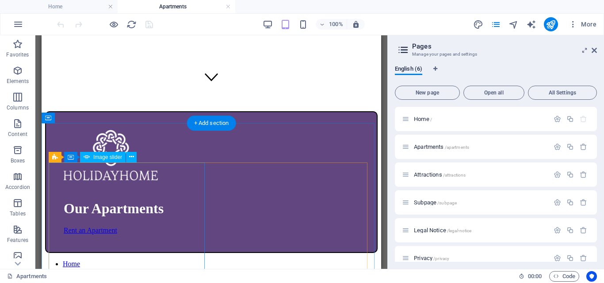
scroll to position [0, 0]
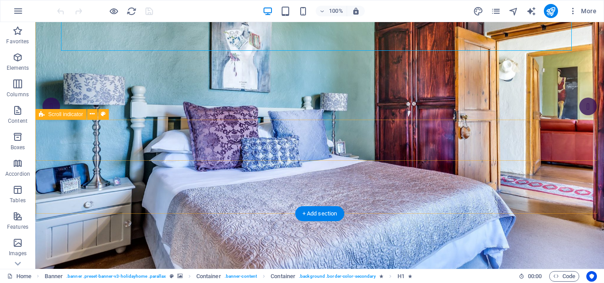
scroll to position [177, 0]
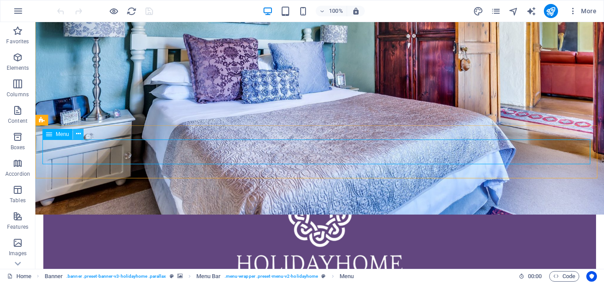
click at [77, 132] on icon at bounding box center [78, 134] width 5 height 9
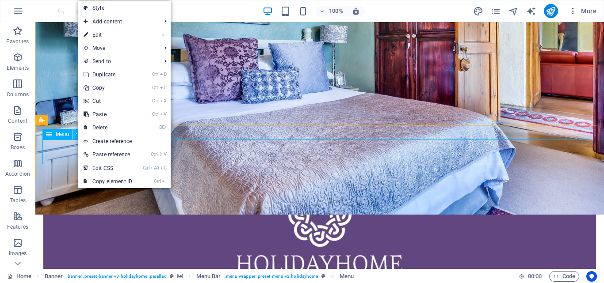
click at [77, 132] on icon at bounding box center [78, 134] width 5 height 9
click at [63, 135] on span "Menu" at bounding box center [62, 134] width 13 height 5
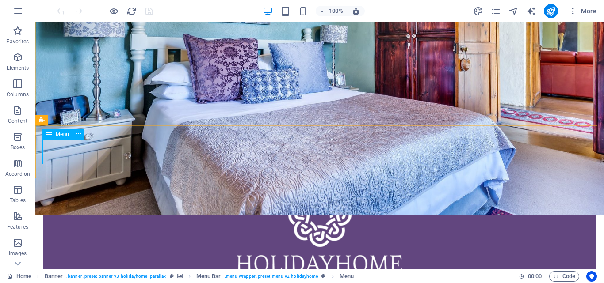
click at [63, 135] on span "Menu" at bounding box center [62, 134] width 13 height 5
select select
select select "1"
select select
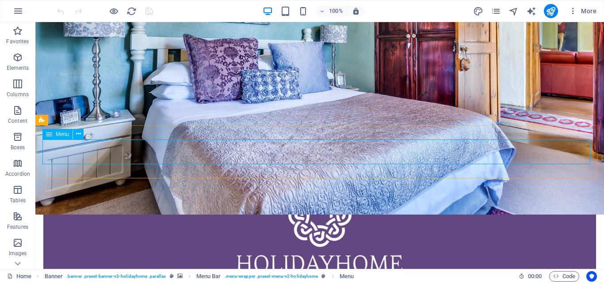
select select "2"
select select
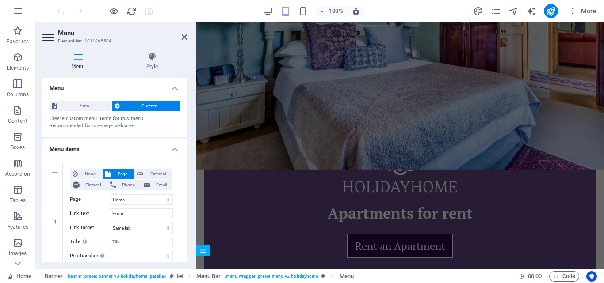
scroll to position [0, 0]
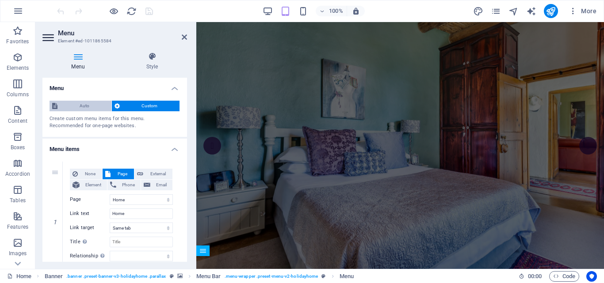
click at [81, 102] on span "Auto" at bounding box center [84, 106] width 49 height 11
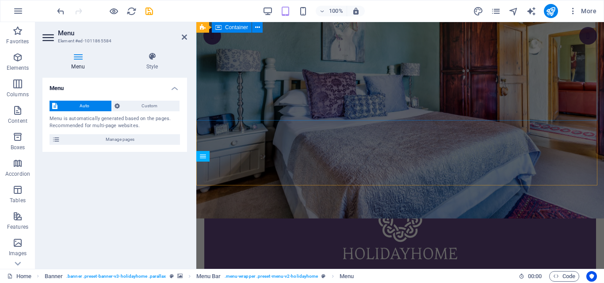
scroll to position [133, 0]
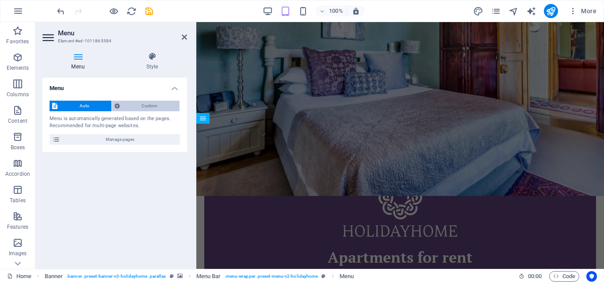
click at [152, 107] on span "Custom" at bounding box center [149, 106] width 55 height 11
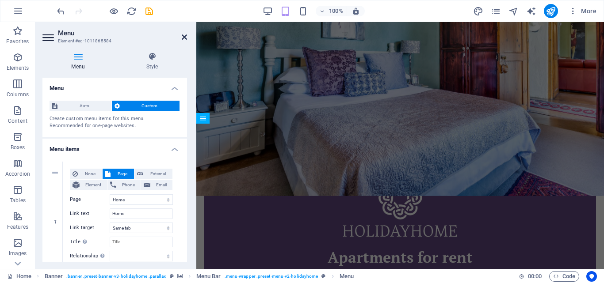
click at [183, 34] on icon at bounding box center [184, 37] width 5 height 7
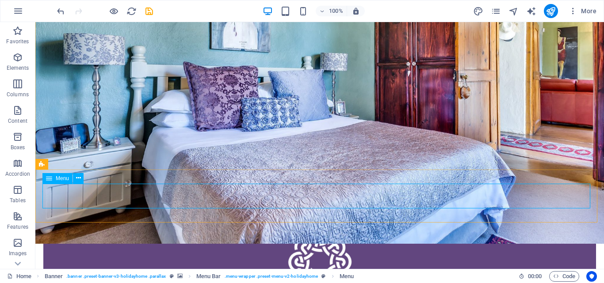
click at [61, 179] on span "Menu" at bounding box center [62, 178] width 13 height 5
select select
select select "1"
select select
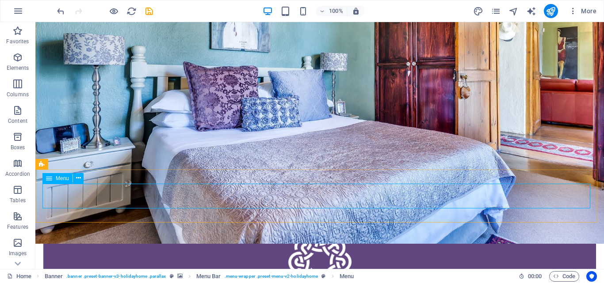
select select
select select "2"
select select
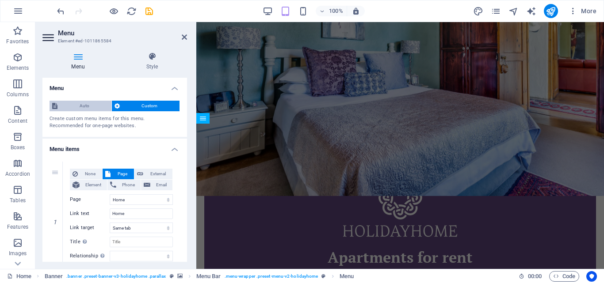
click at [80, 107] on span "Auto" at bounding box center [84, 106] width 49 height 11
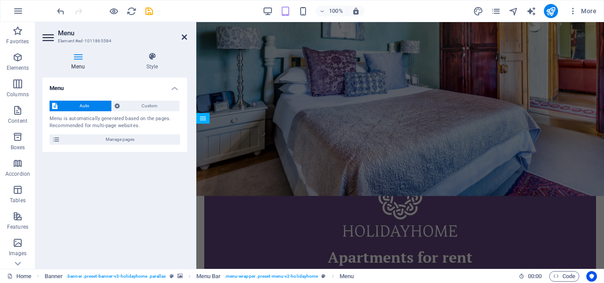
click at [185, 35] on icon at bounding box center [184, 37] width 5 height 7
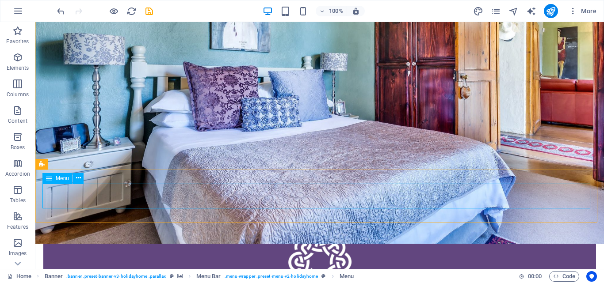
click at [59, 179] on span "Menu" at bounding box center [62, 178] width 13 height 5
select select
select select "1"
select select
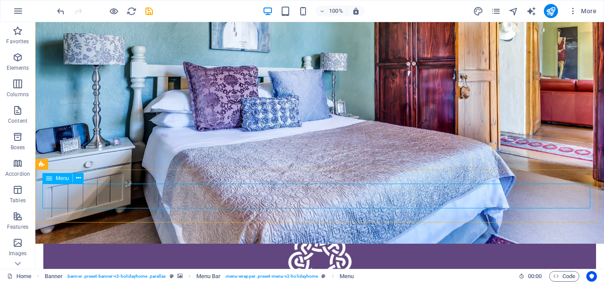
select select
select select "2"
select select
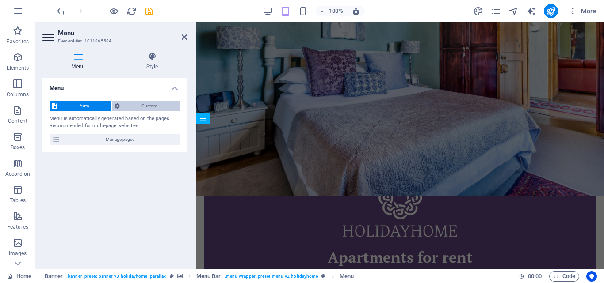
click at [148, 104] on span "Custom" at bounding box center [149, 106] width 55 height 11
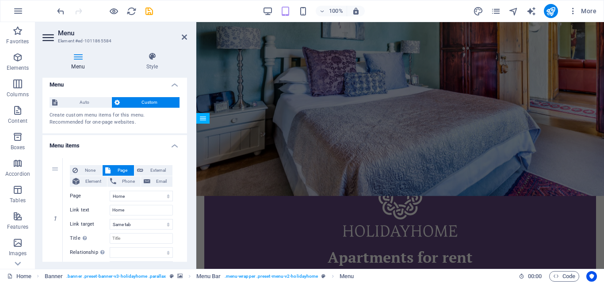
scroll to position [0, 0]
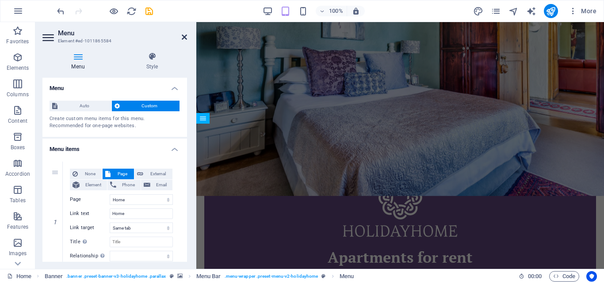
click at [182, 37] on icon at bounding box center [184, 37] width 5 height 7
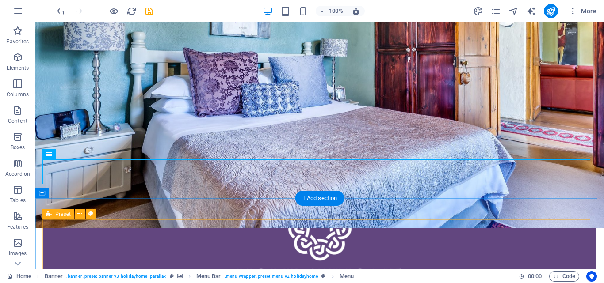
scroll to position [177, 0]
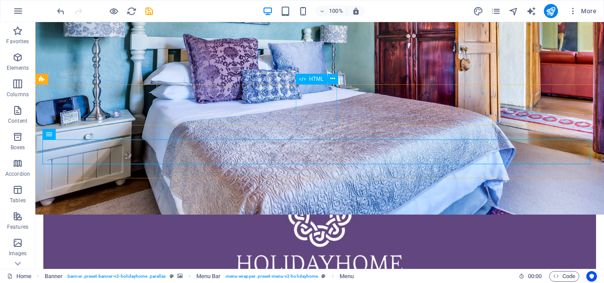
click at [311, 80] on span "HTML" at bounding box center [316, 78] width 15 height 5
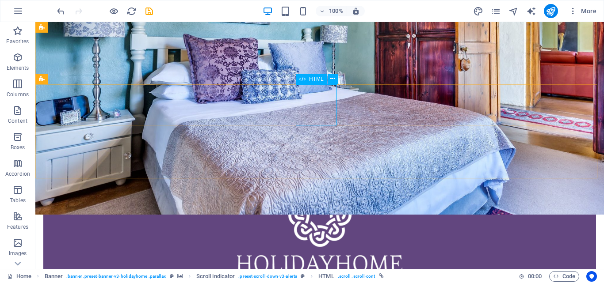
click at [315, 79] on span "HTML" at bounding box center [316, 78] width 15 height 5
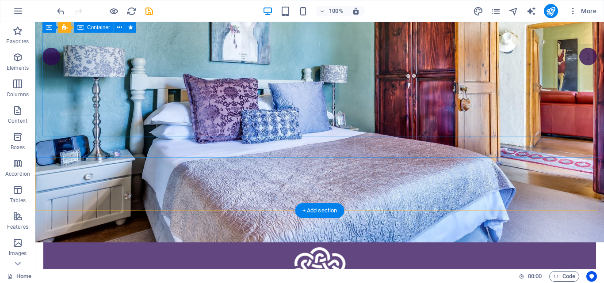
scroll to position [88, 0]
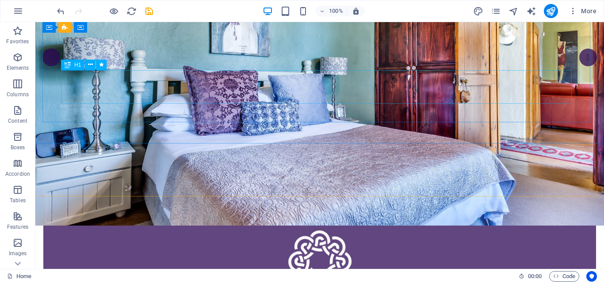
click at [76, 66] on span "H1" at bounding box center [77, 64] width 7 height 5
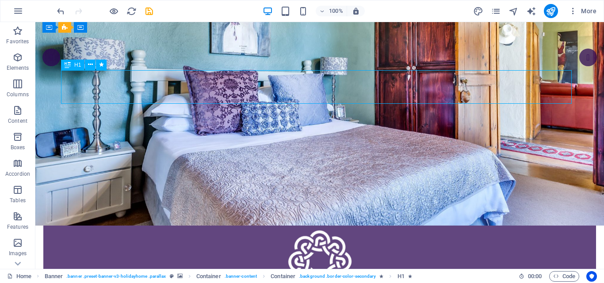
click at [76, 65] on span "H1" at bounding box center [77, 64] width 7 height 5
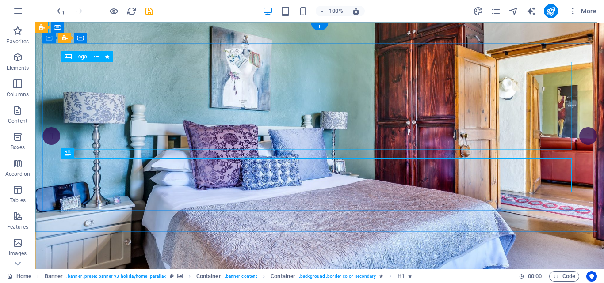
scroll to position [0, 0]
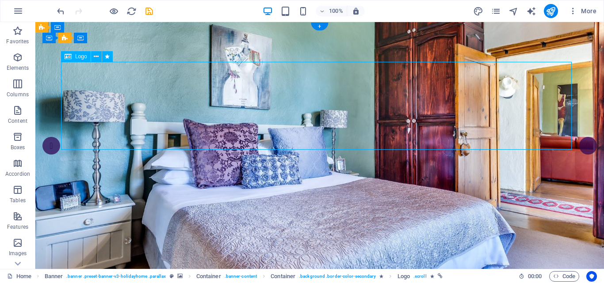
select select "%"
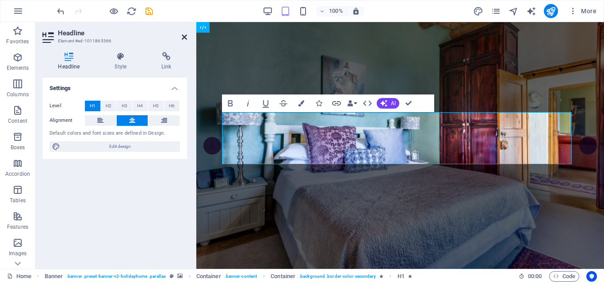
click at [183, 38] on icon at bounding box center [184, 37] width 5 height 7
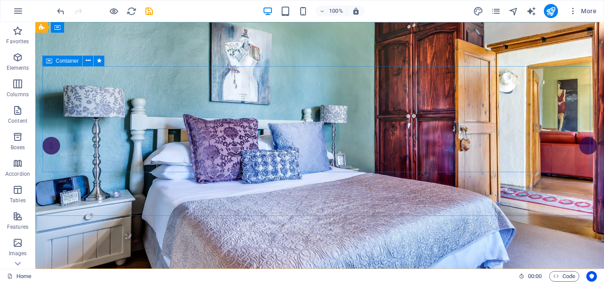
click at [69, 59] on span "Container" at bounding box center [67, 60] width 23 height 5
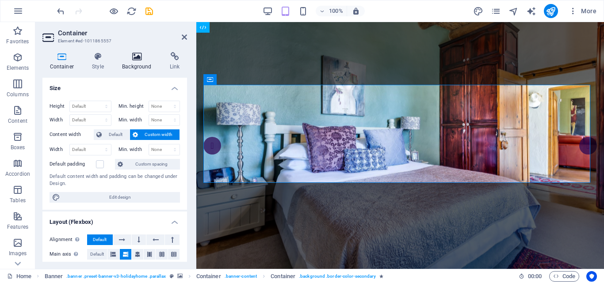
click at [141, 55] on icon at bounding box center [137, 56] width 44 height 9
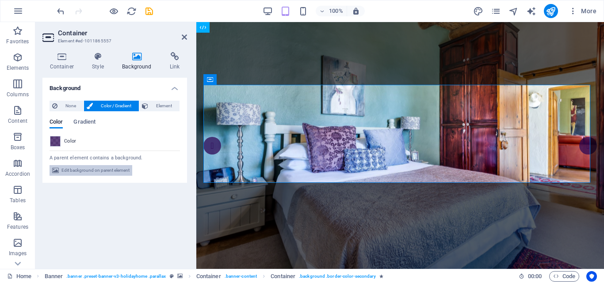
click at [89, 169] on span "Edit background on parent element" at bounding box center [95, 170] width 68 height 11
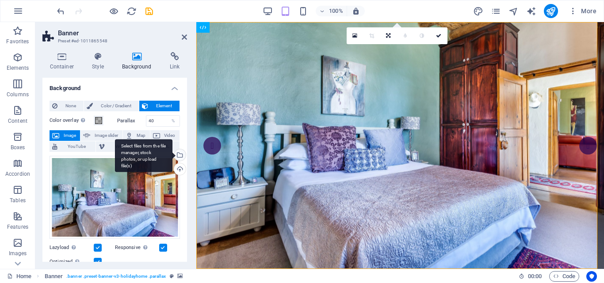
click at [172, 155] on div "Select files from the file manager, stock photos, or upload file(s)" at bounding box center [143, 155] width 57 height 33
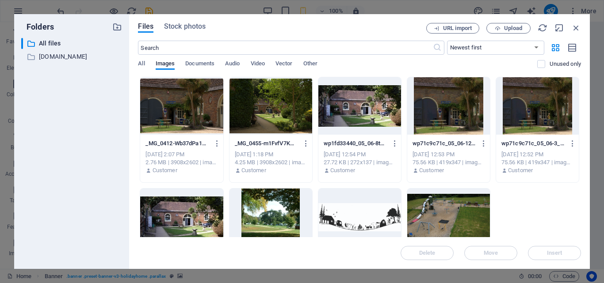
click at [287, 112] on div at bounding box center [270, 105] width 83 height 57
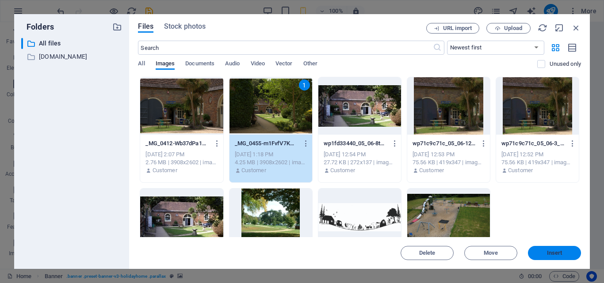
click at [553, 251] on span "Insert" at bounding box center [554, 253] width 15 height 5
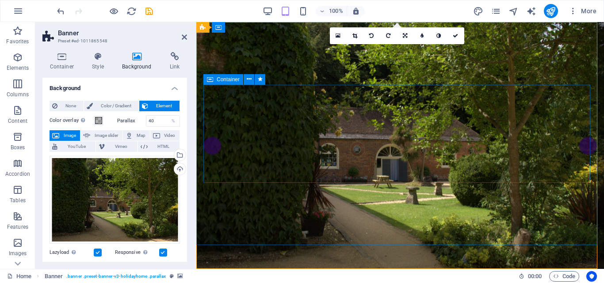
click at [229, 82] on span "Container" at bounding box center [228, 79] width 23 height 5
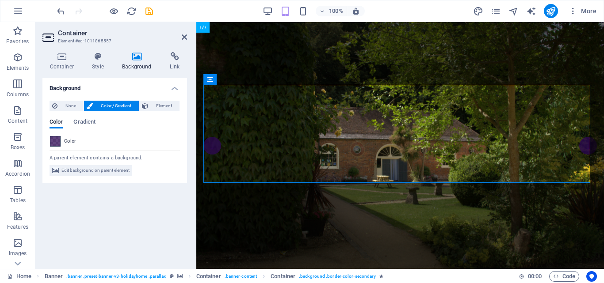
click at [60, 140] on div at bounding box center [55, 141] width 11 height 11
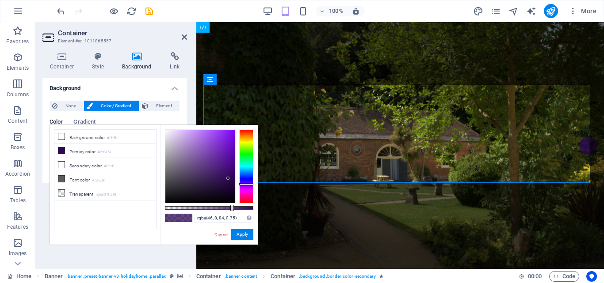
click at [60, 140] on span at bounding box center [61, 136] width 7 height 7
type input "#ffffff"
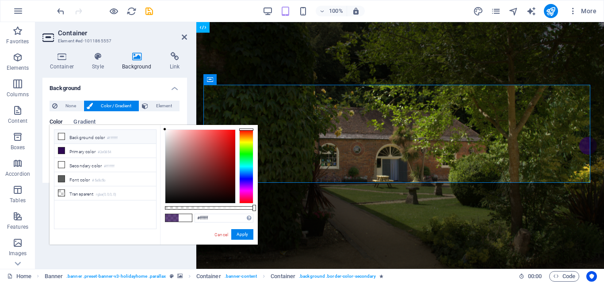
click at [60, 132] on li "Background color #ffffff" at bounding box center [105, 137] width 102 height 14
click at [60, 136] on icon at bounding box center [61, 137] width 6 height 6
click at [61, 137] on icon at bounding box center [61, 137] width 6 height 6
click at [184, 217] on span at bounding box center [185, 218] width 13 height 8
click at [237, 232] on button "Apply" at bounding box center [242, 234] width 22 height 11
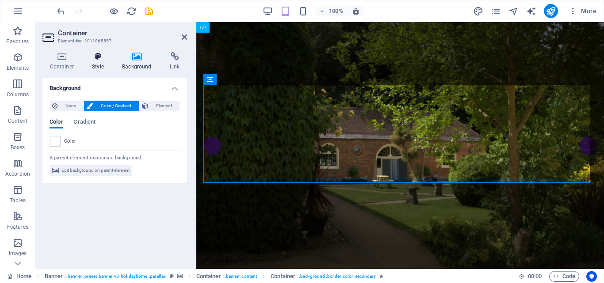
click at [96, 58] on icon at bounding box center [98, 56] width 27 height 9
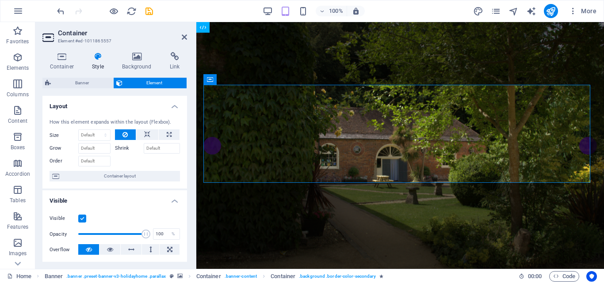
click at [96, 58] on icon at bounding box center [98, 56] width 27 height 9
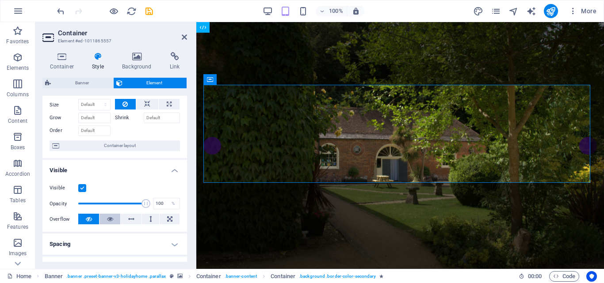
scroll to position [88, 0]
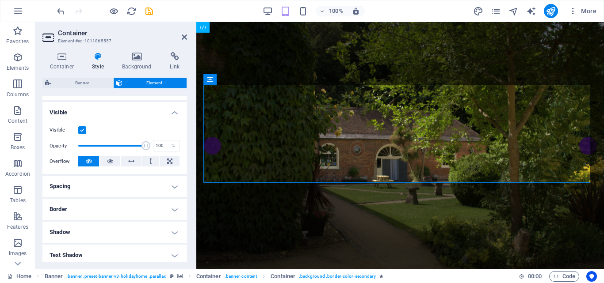
click at [78, 146] on label "Opacity" at bounding box center [64, 146] width 29 height 5
drag, startPoint x: 145, startPoint y: 145, endPoint x: 78, endPoint y: 145, distance: 66.8
click at [79, 145] on span at bounding box center [80, 145] width 9 height 9
type input "2"
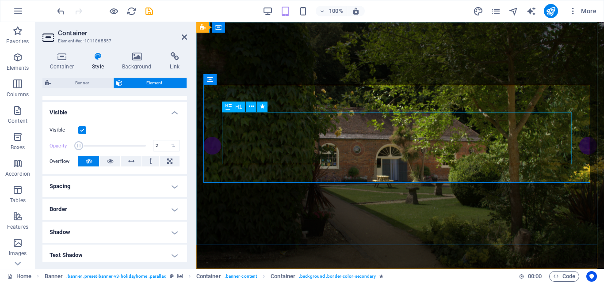
click at [249, 104] on icon at bounding box center [251, 106] width 5 height 9
click at [237, 107] on span "H1" at bounding box center [238, 106] width 7 height 5
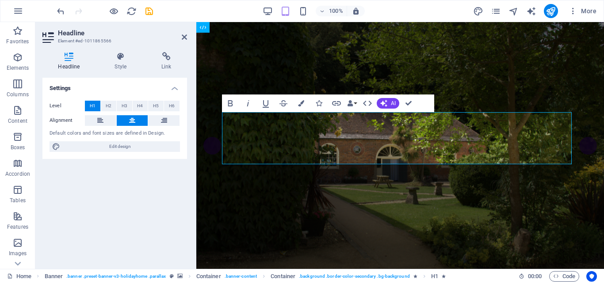
drag, startPoint x: 122, startPoint y: 145, endPoint x: 100, endPoint y: 269, distance: 125.7
click at [122, 145] on span "Edit design" at bounding box center [120, 146] width 114 height 11
select select "rem"
select select "400"
select select "px"
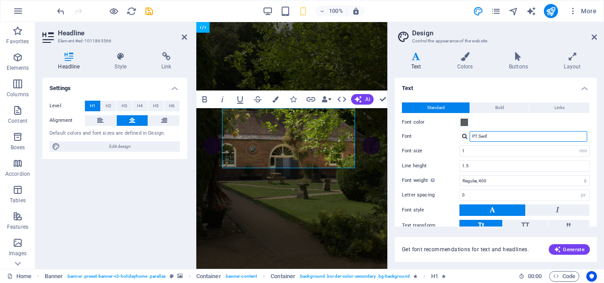
click at [558, 141] on input "PT Serif" at bounding box center [528, 136] width 118 height 11
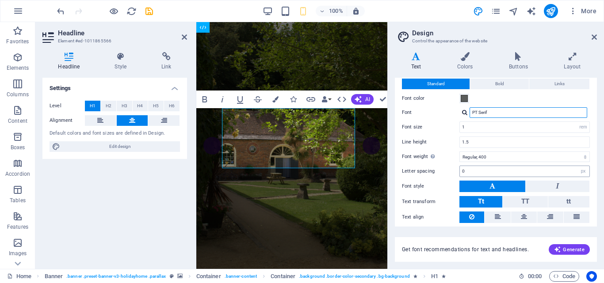
scroll to position [0, 0]
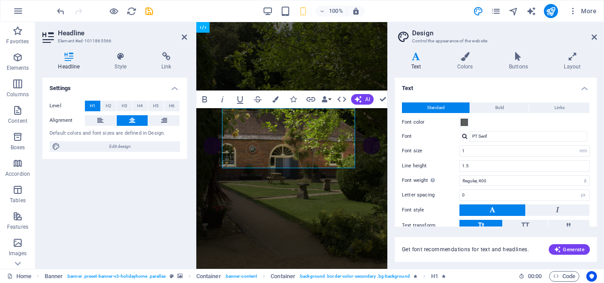
click at [464, 135] on div at bounding box center [464, 137] width 5 height 6
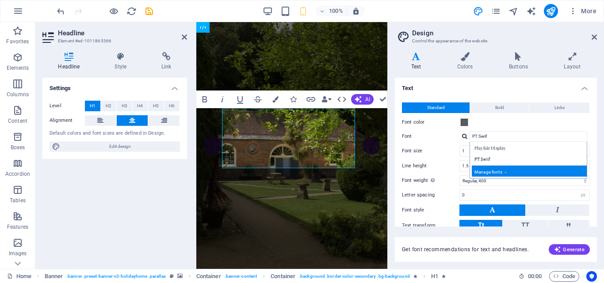
click at [492, 175] on div "Manage fonts →" at bounding box center [530, 171] width 117 height 11
select select "popularity"
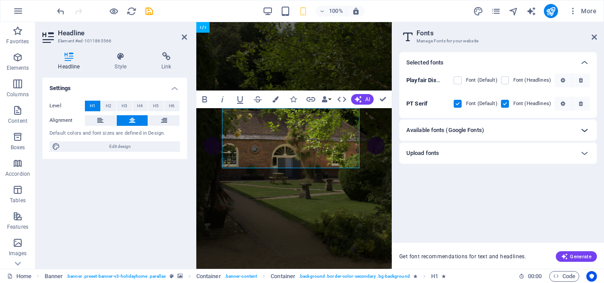
click at [581, 129] on icon at bounding box center [584, 130] width 11 height 11
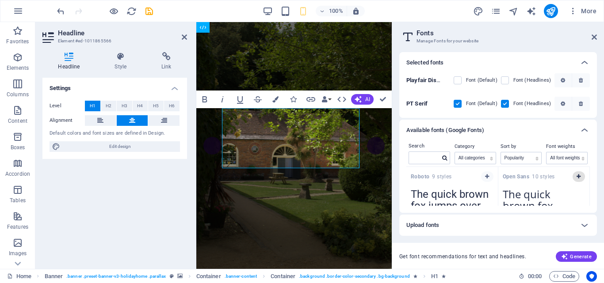
click at [577, 176] on icon "button" at bounding box center [578, 176] width 4 height 5
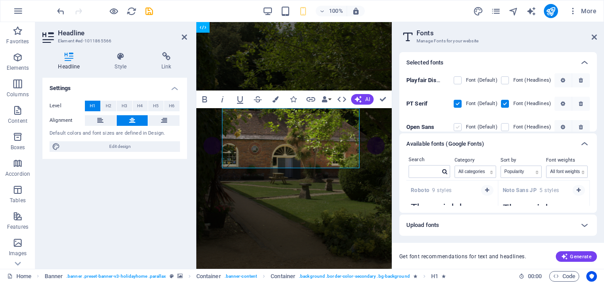
click at [457, 128] on label at bounding box center [458, 127] width 8 height 8
click at [0, 0] on Sans "checkbox" at bounding box center [0, 0] width 0 height 0
click at [503, 126] on label at bounding box center [505, 127] width 8 height 8
click at [0, 0] on Sans "checkbox" at bounding box center [0, 0] width 0 height 0
click at [595, 36] on icon at bounding box center [593, 37] width 5 height 7
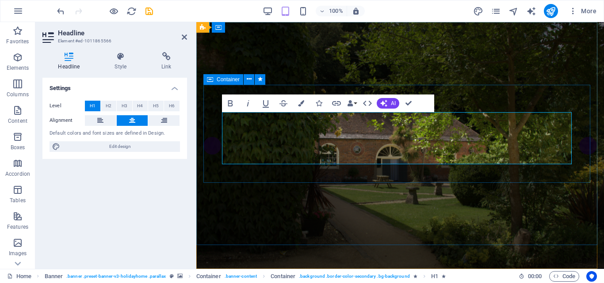
click at [221, 80] on span "Container" at bounding box center [228, 79] width 23 height 5
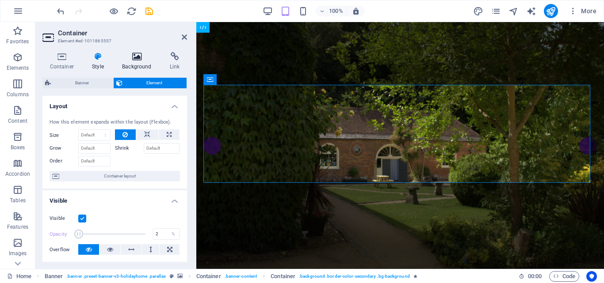
click at [133, 57] on icon at bounding box center [137, 56] width 44 height 9
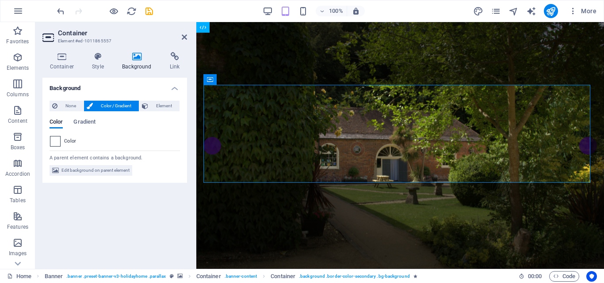
click at [56, 137] on span at bounding box center [55, 142] width 10 height 10
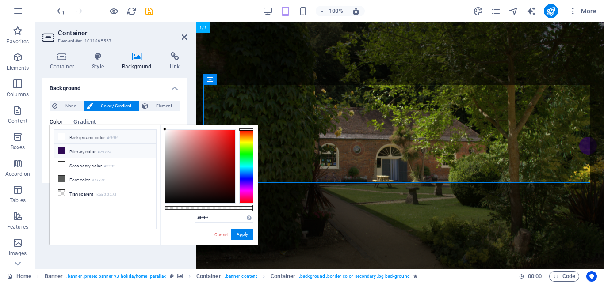
click at [60, 148] on icon at bounding box center [61, 151] width 6 height 6
type input "#2e0854"
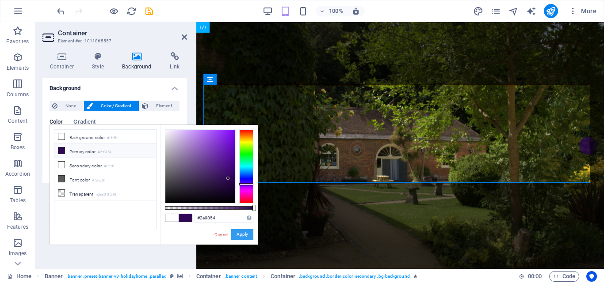
click at [242, 230] on button "Apply" at bounding box center [242, 234] width 22 height 11
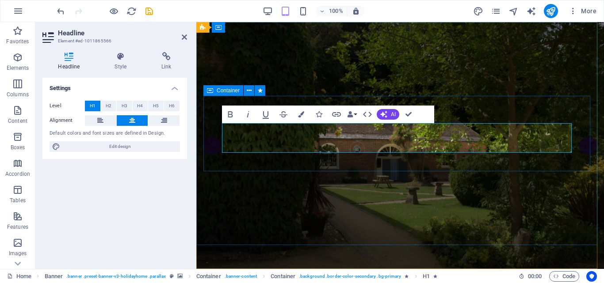
drag, startPoint x: 452, startPoint y: 134, endPoint x: 458, endPoint y: 103, distance: 31.4
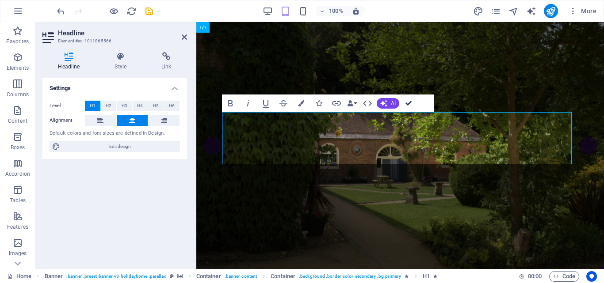
drag, startPoint x: 407, startPoint y: 103, endPoint x: 370, endPoint y: 82, distance: 42.8
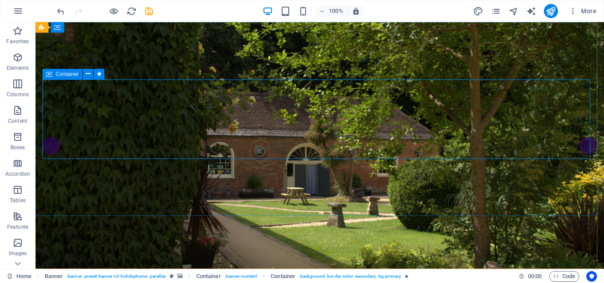
click at [73, 75] on span "Container" at bounding box center [67, 74] width 23 height 5
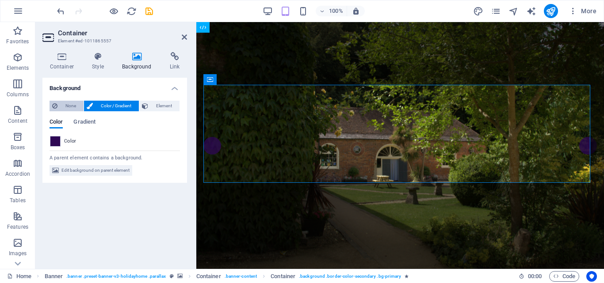
click at [58, 106] on button "None" at bounding box center [67, 106] width 34 height 11
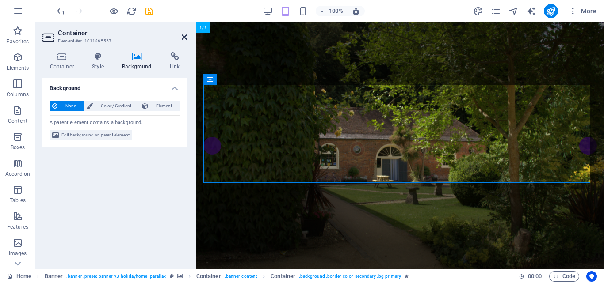
click at [185, 34] on icon at bounding box center [184, 37] width 5 height 7
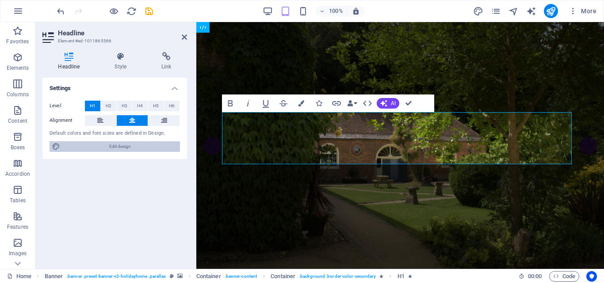
click at [121, 145] on span "Edit design" at bounding box center [120, 146] width 114 height 11
select select "rem"
select select "400"
select select "px"
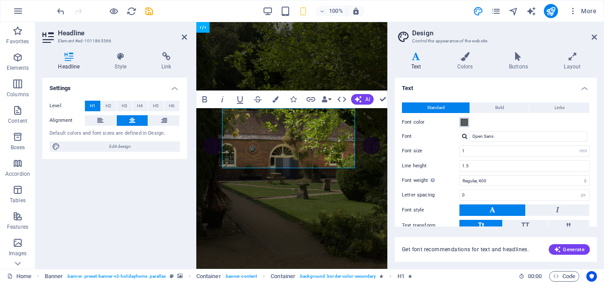
click at [464, 122] on span at bounding box center [464, 122] width 7 height 7
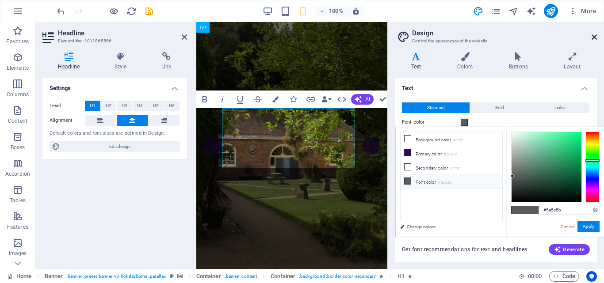
click at [594, 37] on icon at bounding box center [593, 37] width 5 height 7
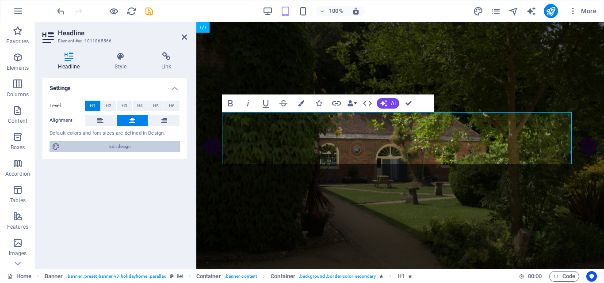
click at [126, 146] on span "Edit design" at bounding box center [120, 146] width 114 height 11
select select "rem"
select select "400"
select select "px"
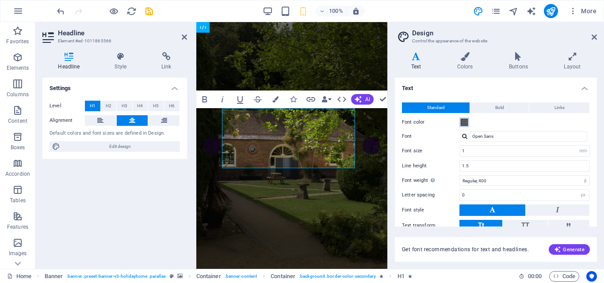
click at [465, 119] on span at bounding box center [464, 122] width 7 height 7
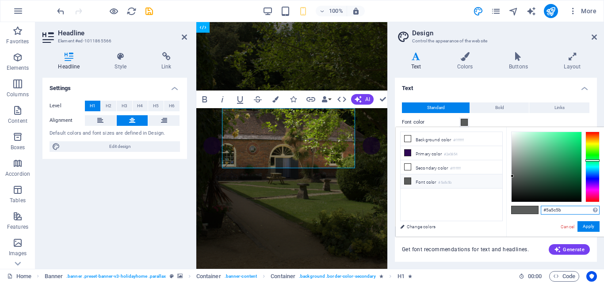
click at [567, 207] on input "#5a5c5b" at bounding box center [570, 210] width 59 height 9
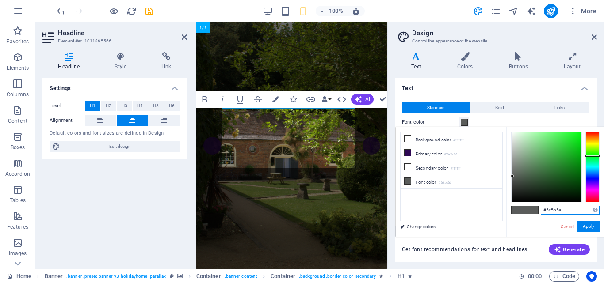
type input "#5c5a5a"
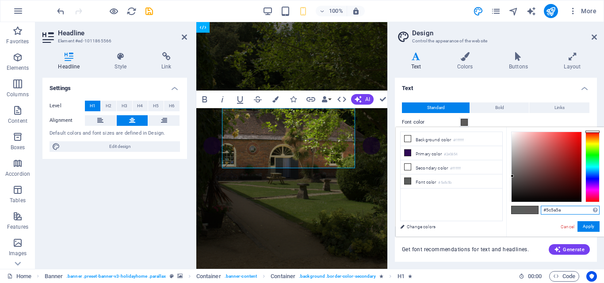
drag, startPoint x: 592, startPoint y: 160, endPoint x: 543, endPoint y: 132, distance: 56.4
click at [594, 118] on body "[DOMAIN_NAME] Home Favorites Elements Columns Content Boxes Accordion Tables Fe…" at bounding box center [302, 141] width 604 height 283
drag, startPoint x: 498, startPoint y: 119, endPoint x: 439, endPoint y: 126, distance: 59.7
click at [498, 120] on div "Font color" at bounding box center [496, 122] width 188 height 11
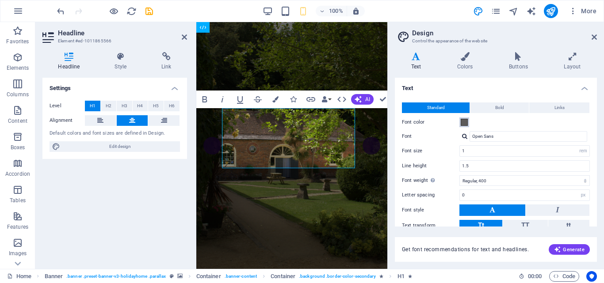
click at [465, 122] on span at bounding box center [464, 122] width 7 height 7
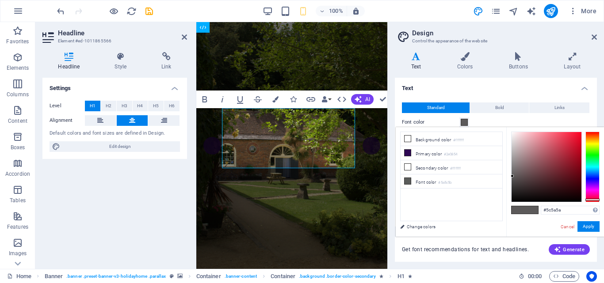
click at [588, 200] on div at bounding box center [592, 167] width 14 height 71
click at [592, 225] on button "Apply" at bounding box center [588, 226] width 22 height 11
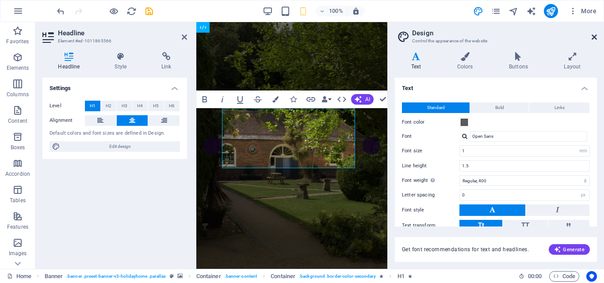
click at [595, 36] on icon at bounding box center [593, 37] width 5 height 7
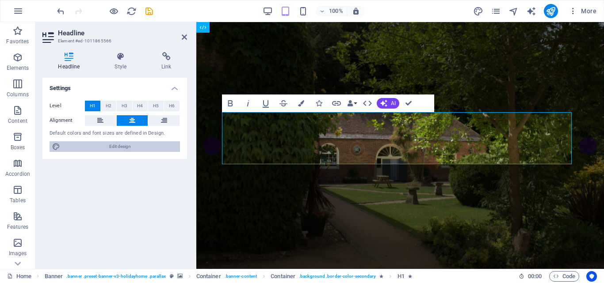
click at [117, 149] on span "Edit design" at bounding box center [120, 146] width 114 height 11
select select "rem"
select select "400"
select select "px"
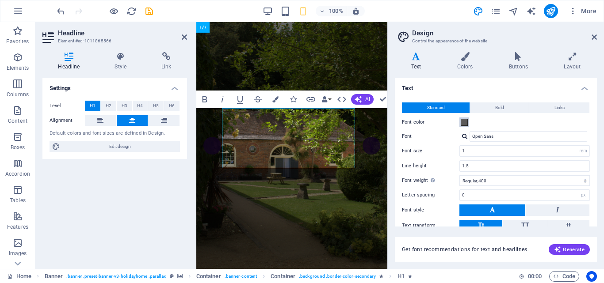
click at [463, 121] on span at bounding box center [464, 122] width 7 height 7
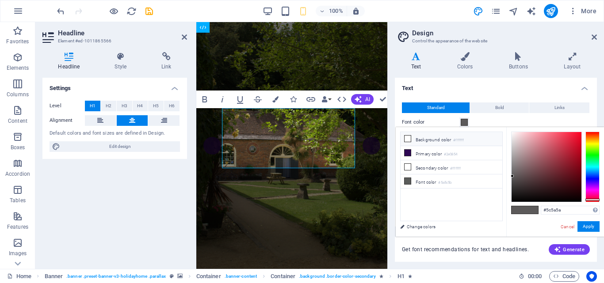
click at [409, 136] on icon at bounding box center [407, 139] width 6 height 6
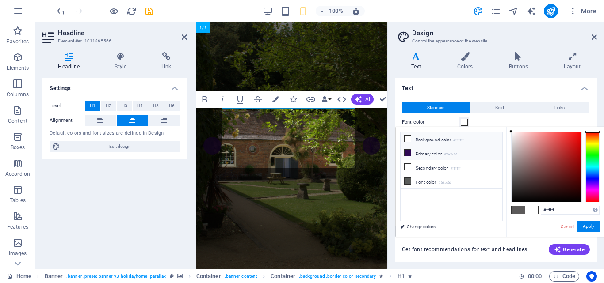
click at [408, 152] on icon at bounding box center [407, 153] width 6 height 6
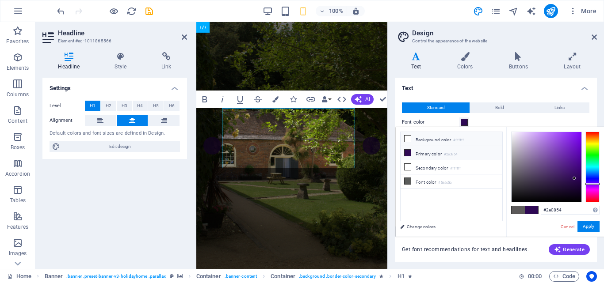
click at [408, 139] on icon at bounding box center [407, 139] width 6 height 6
type input "#ffffff"
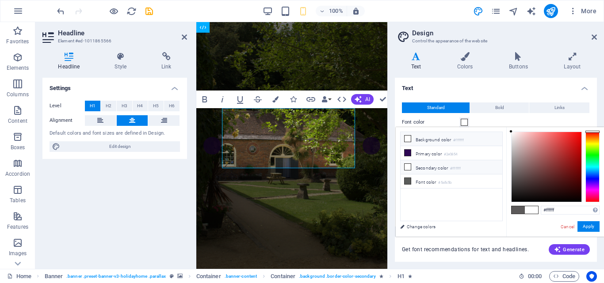
click at [408, 164] on icon at bounding box center [407, 167] width 6 height 6
click at [408, 165] on icon at bounding box center [407, 167] width 6 height 6
drag, startPoint x: 583, startPoint y: 228, endPoint x: 559, endPoint y: 230, distance: 23.9
click at [582, 230] on button "Apply" at bounding box center [588, 226] width 22 height 11
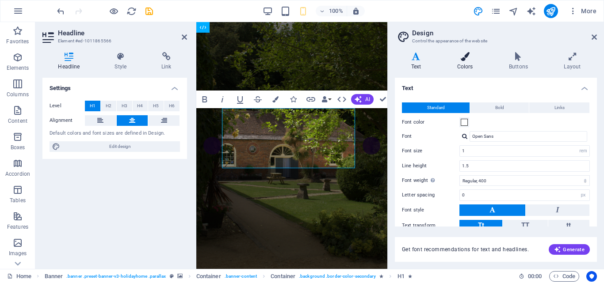
click at [466, 57] on icon at bounding box center [465, 56] width 48 height 9
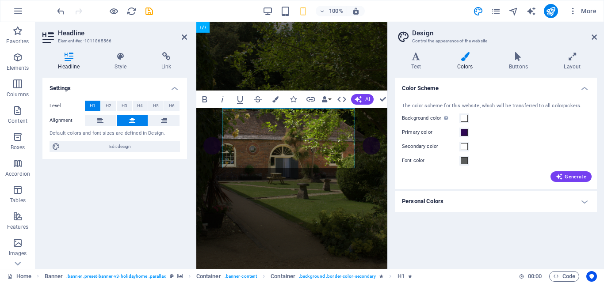
click at [597, 37] on aside "Design Control the appearance of the website Variants Text Colors Buttons Layou…" at bounding box center [495, 145] width 217 height 247
click at [594, 37] on icon at bounding box center [593, 37] width 5 height 7
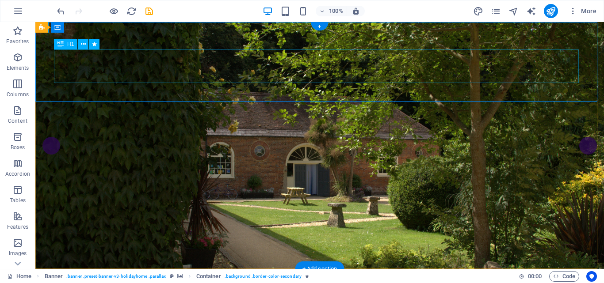
click at [80, 43] on button at bounding box center [83, 44] width 11 height 11
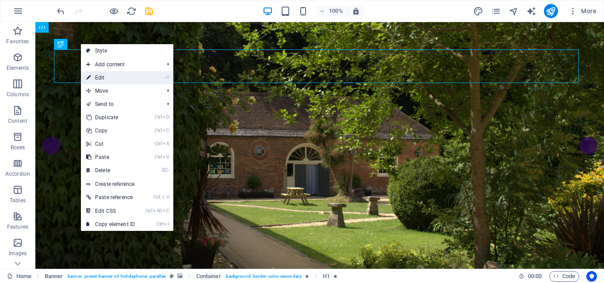
click at [98, 78] on link "⏎ Edit" at bounding box center [110, 77] width 59 height 13
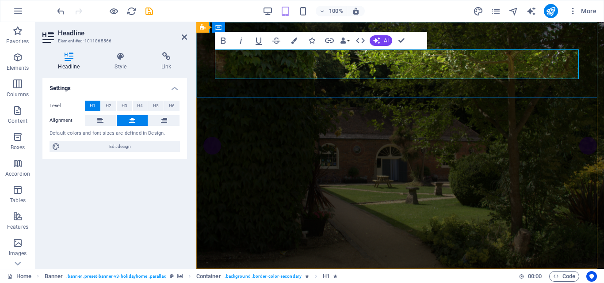
click at [184, 37] on icon at bounding box center [184, 37] width 5 height 7
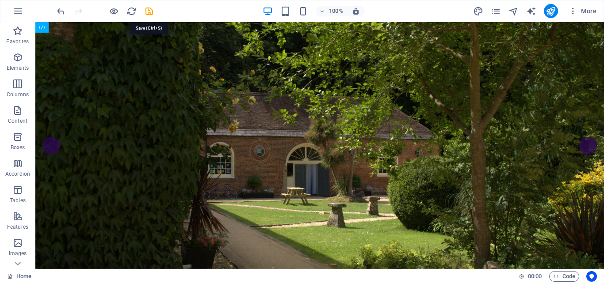
drag, startPoint x: 149, startPoint y: 12, endPoint x: 144, endPoint y: 14, distance: 4.9
click at [148, 12] on icon "save" at bounding box center [149, 11] width 10 height 10
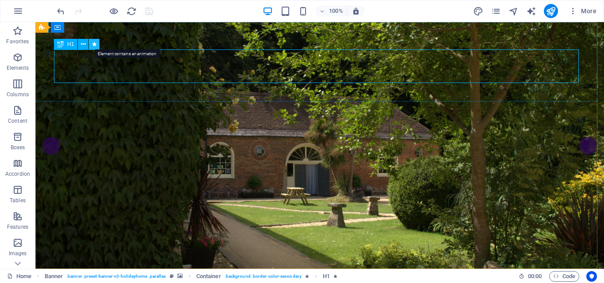
click at [95, 42] on icon at bounding box center [94, 44] width 5 height 9
select select "fade"
select select "s"
select select "onload"
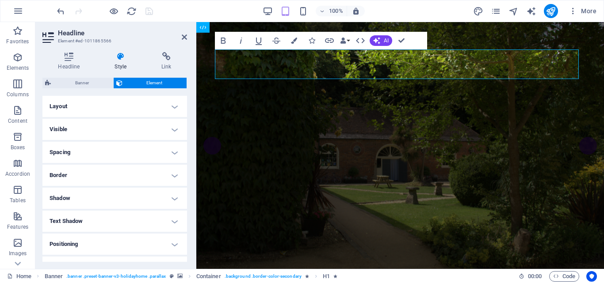
drag, startPoint x: 182, startPoint y: 38, endPoint x: 176, endPoint y: 38, distance: 6.2
click at [181, 38] on header "Headline Element #ed-1011865566" at bounding box center [114, 33] width 145 height 23
click at [183, 35] on icon at bounding box center [184, 37] width 5 height 7
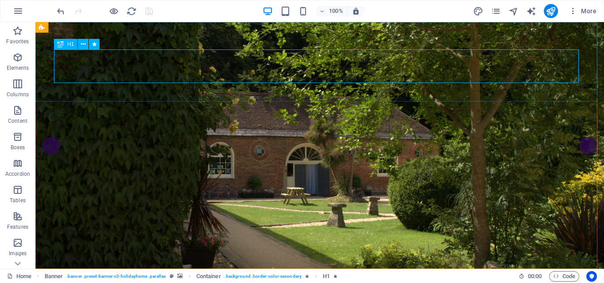
click at [63, 44] on icon at bounding box center [60, 44] width 6 height 11
select select "fade"
select select "s"
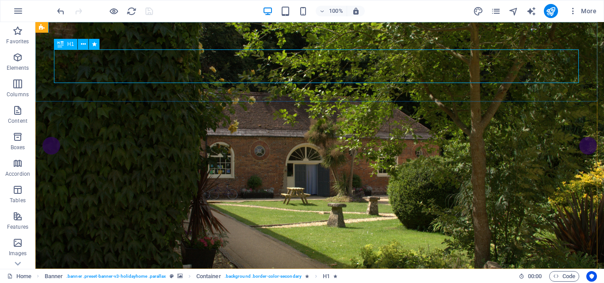
select select "onload"
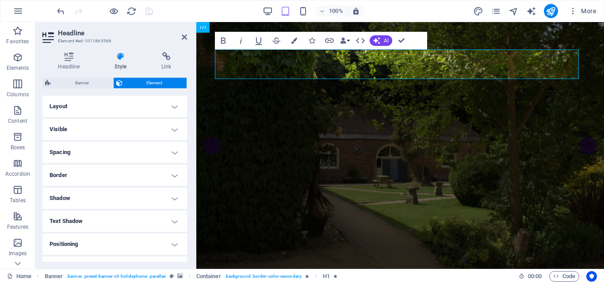
click at [173, 129] on h4 "Visible" at bounding box center [114, 129] width 145 height 21
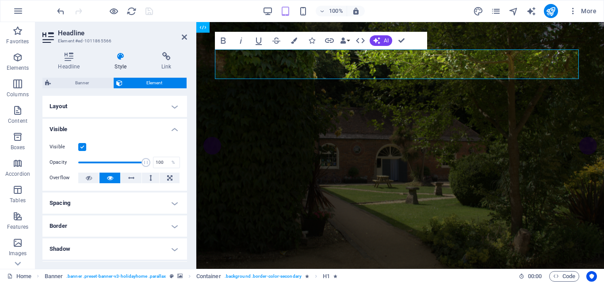
click at [175, 105] on h4 "Layout" at bounding box center [114, 106] width 145 height 21
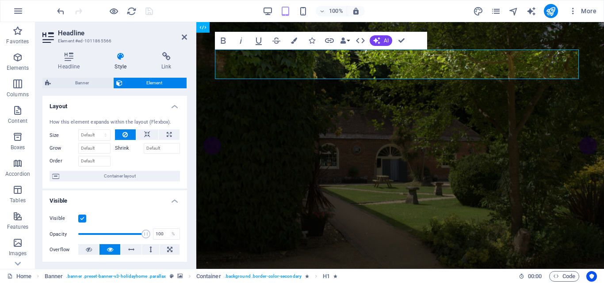
click at [170, 107] on h4 "Layout" at bounding box center [114, 104] width 145 height 16
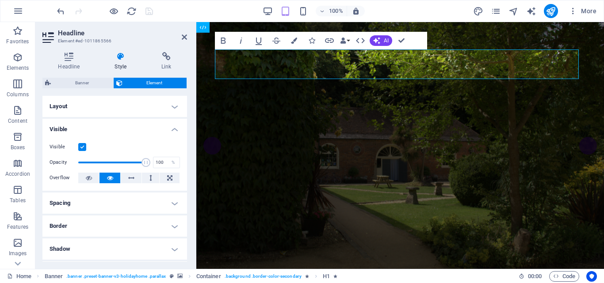
click at [173, 128] on h4 "Visible" at bounding box center [114, 127] width 145 height 16
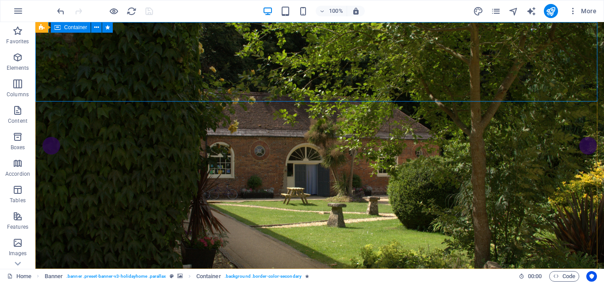
click at [77, 26] on span "Container" at bounding box center [75, 27] width 23 height 5
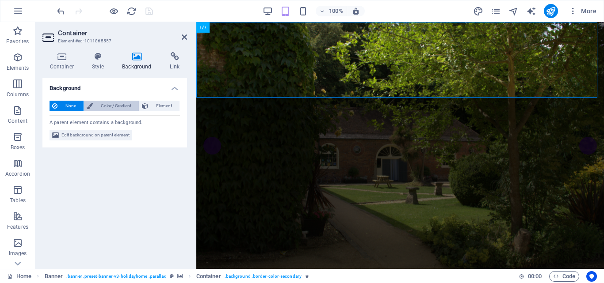
click at [115, 103] on span "Color / Gradient" at bounding box center [115, 106] width 41 height 11
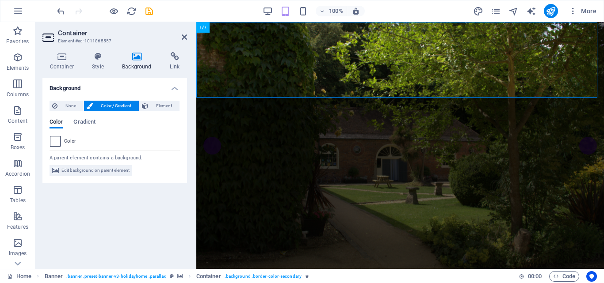
click at [57, 141] on span at bounding box center [55, 142] width 10 height 10
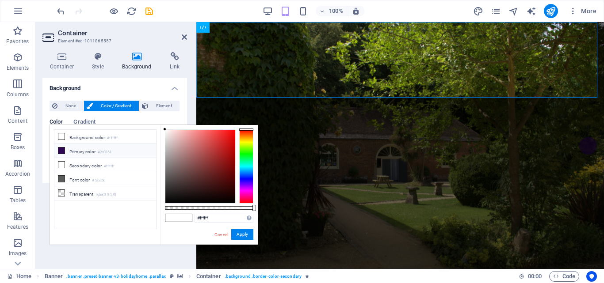
click at [63, 152] on icon at bounding box center [61, 151] width 6 height 6
type input "#2e0854"
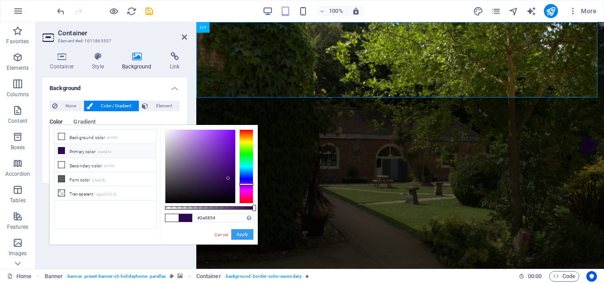
click at [239, 233] on button "Apply" at bounding box center [242, 234] width 22 height 11
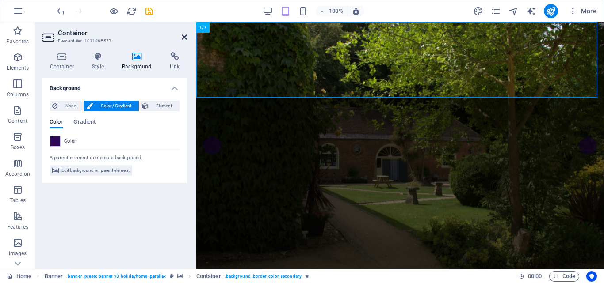
click at [182, 36] on icon at bounding box center [184, 37] width 5 height 7
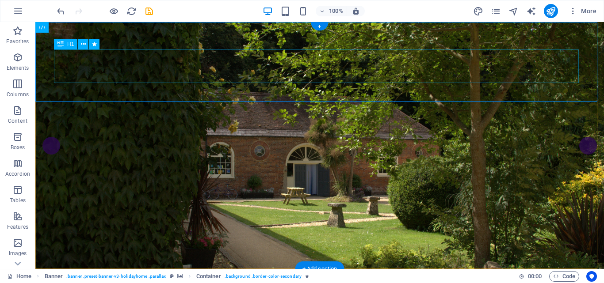
select select "fade"
select select "s"
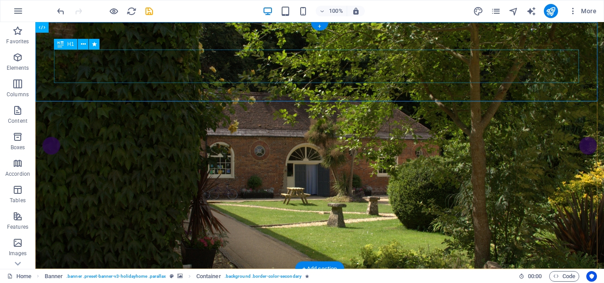
select select "onload"
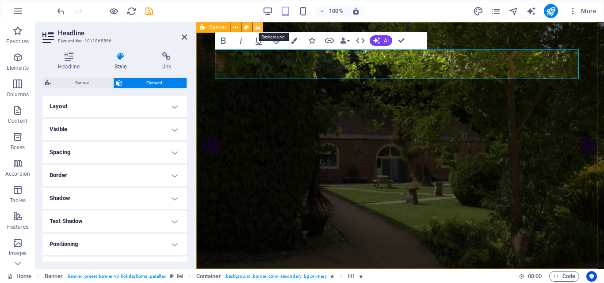
click at [256, 27] on icon at bounding box center [258, 27] width 7 height 9
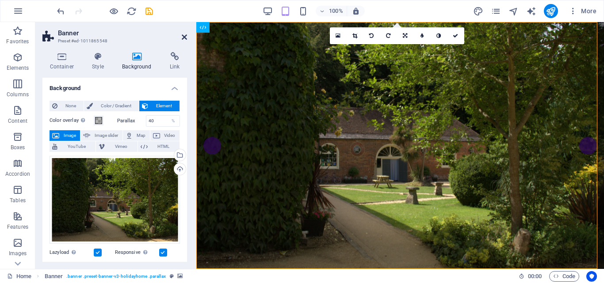
click at [184, 38] on icon at bounding box center [184, 37] width 5 height 7
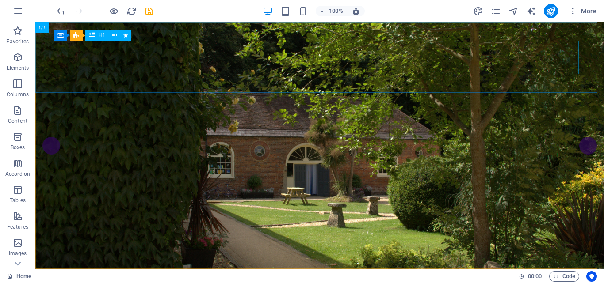
click at [105, 34] on span "H1" at bounding box center [102, 35] width 7 height 5
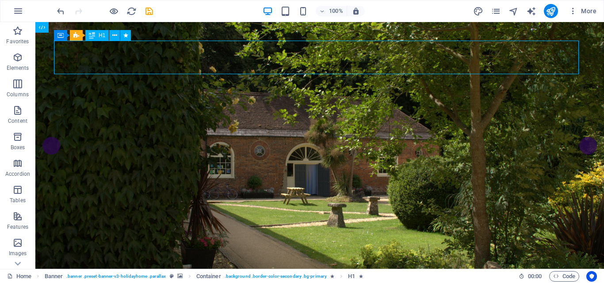
click at [105, 34] on span "H1" at bounding box center [102, 35] width 7 height 5
select select "fade"
select select "s"
select select "onload"
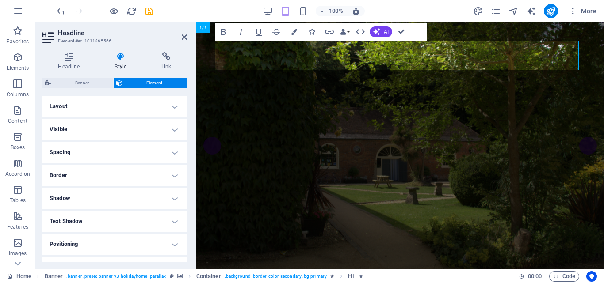
click at [122, 60] on icon at bounding box center [120, 56] width 43 height 9
click at [91, 128] on h4 "Visible" at bounding box center [114, 129] width 145 height 21
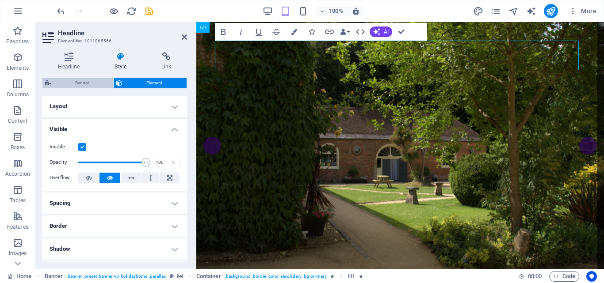
click at [82, 81] on span "Banner" at bounding box center [81, 83] width 57 height 11
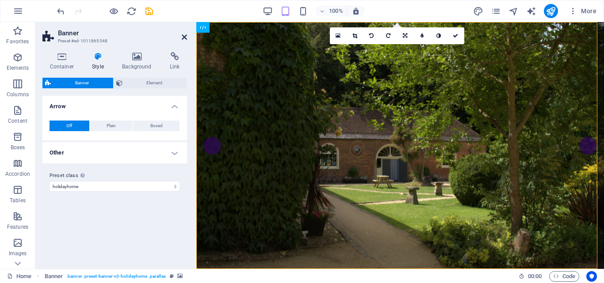
click at [184, 36] on icon at bounding box center [184, 37] width 5 height 7
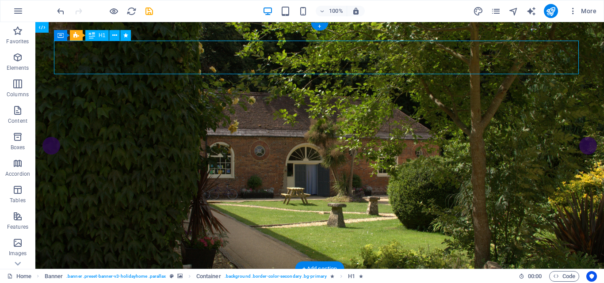
select select "fade"
select select "s"
select select "onload"
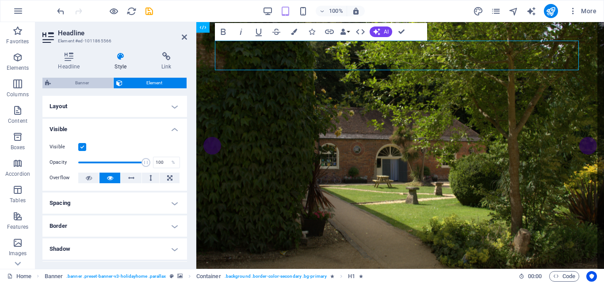
click at [75, 80] on span "Banner" at bounding box center [81, 83] width 57 height 11
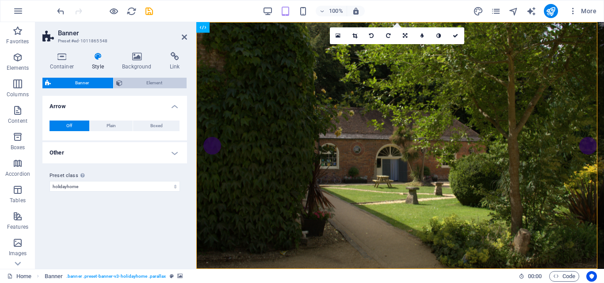
click at [152, 82] on span "Element" at bounding box center [154, 83] width 59 height 11
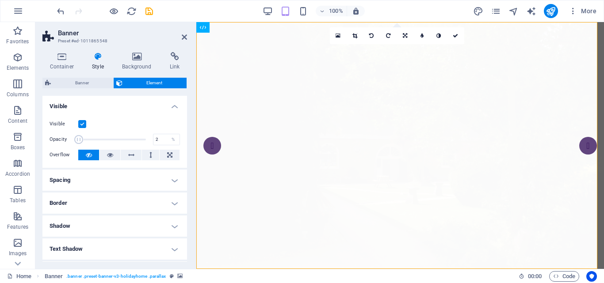
click at [79, 141] on span at bounding box center [112, 139] width 68 height 13
click at [142, 139] on span at bounding box center [112, 139] width 68 height 13
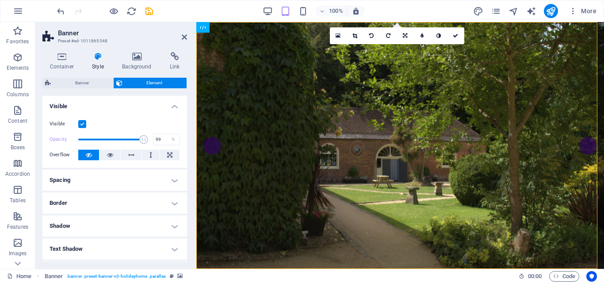
type input "100"
drag, startPoint x: 142, startPoint y: 139, endPoint x: 156, endPoint y: 138, distance: 13.8
click at [156, 138] on div "Opacity 100 %" at bounding box center [115, 139] width 130 height 13
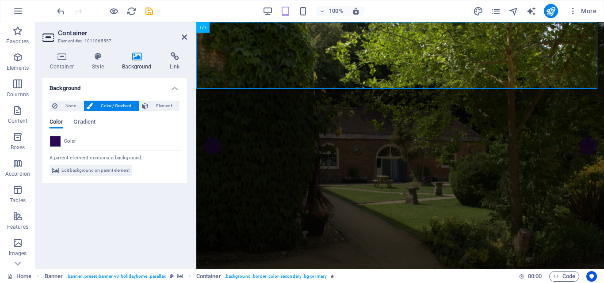
click at [56, 141] on span at bounding box center [55, 142] width 10 height 10
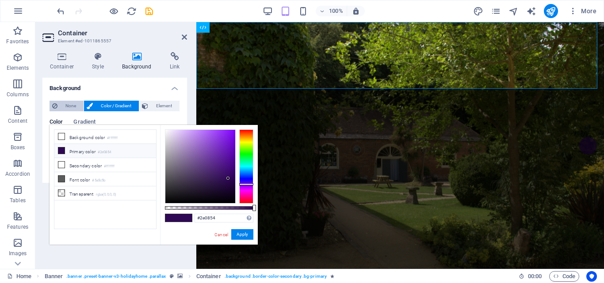
click at [66, 106] on span "None" at bounding box center [70, 106] width 21 height 11
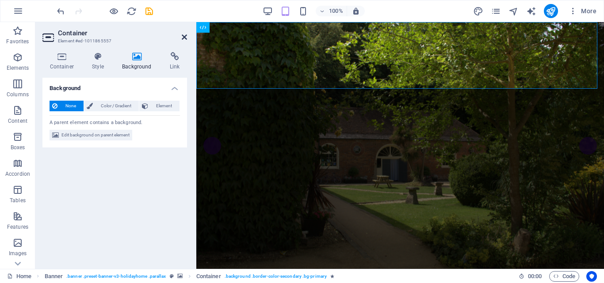
click at [183, 40] on icon at bounding box center [184, 37] width 5 height 7
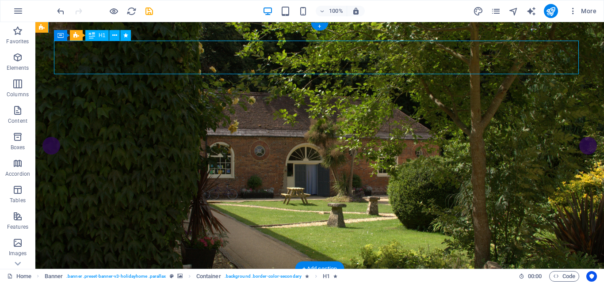
select select "fade"
select select "s"
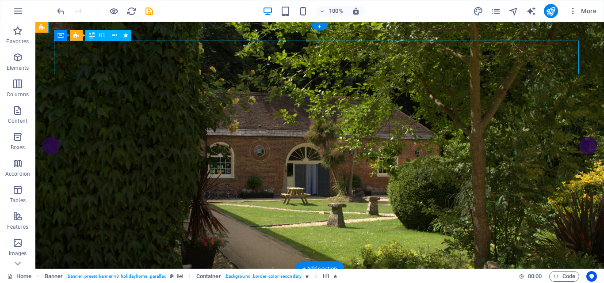
select select "s"
select select "onload"
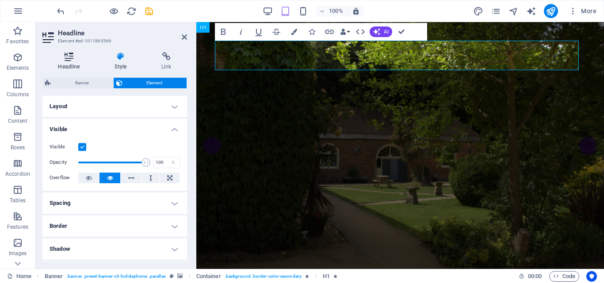
click at [69, 57] on icon at bounding box center [68, 56] width 53 height 9
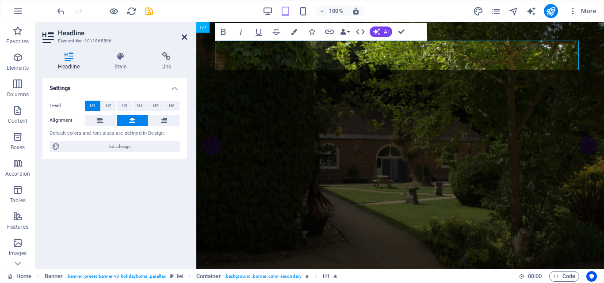
drag, startPoint x: 184, startPoint y: 36, endPoint x: 148, endPoint y: 14, distance: 42.1
click at [184, 36] on icon at bounding box center [184, 37] width 5 height 7
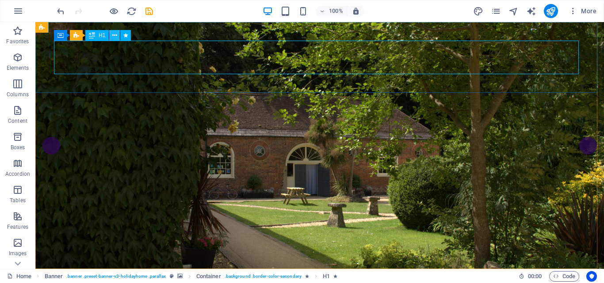
click at [116, 34] on icon at bounding box center [114, 35] width 5 height 9
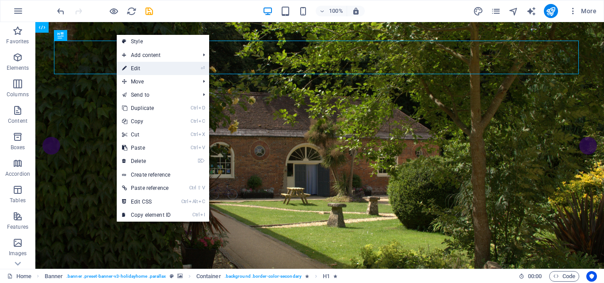
click at [140, 68] on link "⏎ Edit" at bounding box center [146, 68] width 59 height 13
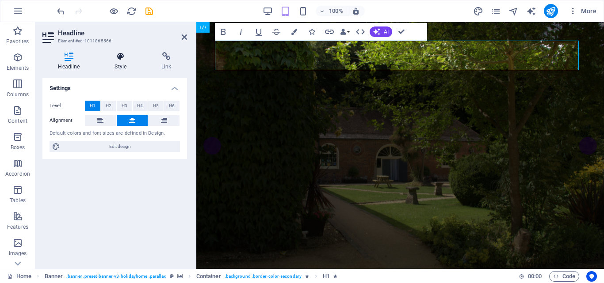
click at [122, 57] on icon at bounding box center [120, 56] width 43 height 9
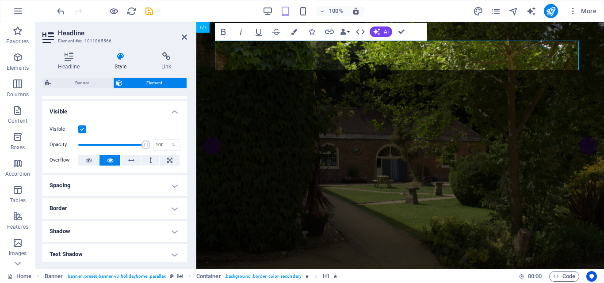
scroll to position [44, 0]
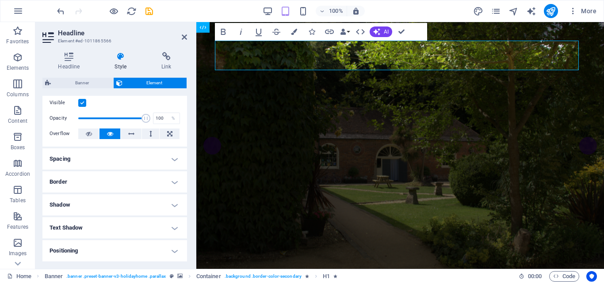
click at [82, 103] on label at bounding box center [82, 103] width 8 height 8
click at [0, 0] on input "Visible" at bounding box center [0, 0] width 0 height 0
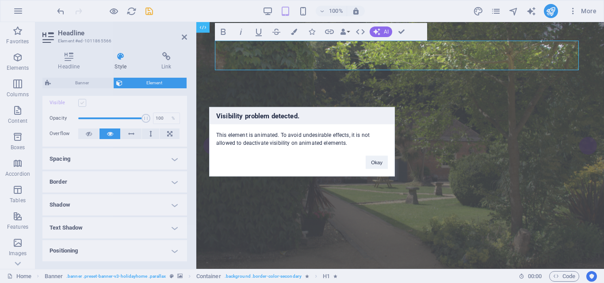
click at [82, 103] on div "Visibility problem detected. This element is animated. To avoid undesirable eff…" at bounding box center [302, 141] width 604 height 283
click at [375, 162] on button "Okay" at bounding box center [377, 162] width 22 height 13
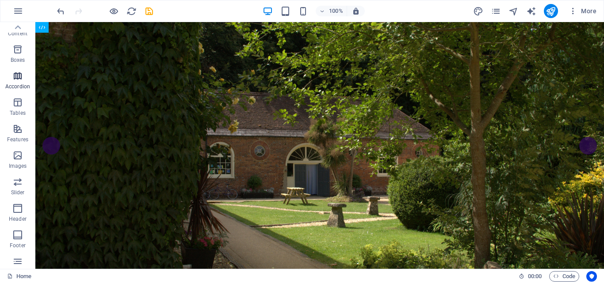
scroll to position [0, 0]
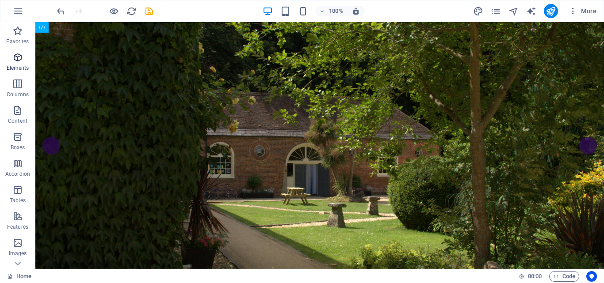
click at [17, 59] on icon "button" at bounding box center [17, 57] width 11 height 11
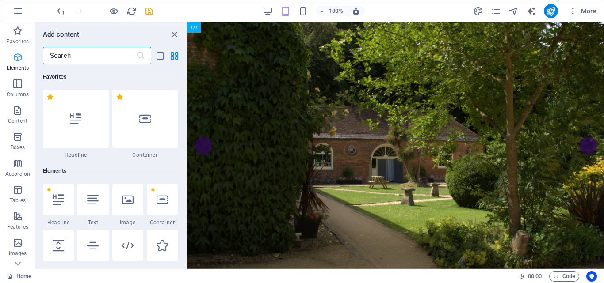
scroll to position [94, 0]
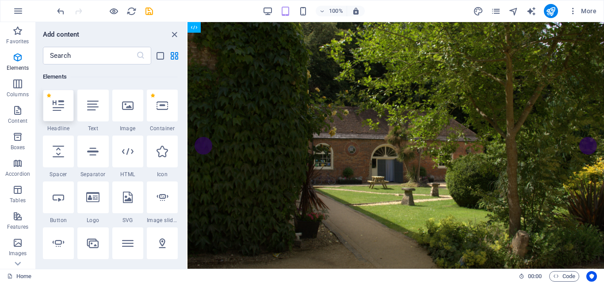
click at [59, 107] on icon at bounding box center [58, 105] width 11 height 11
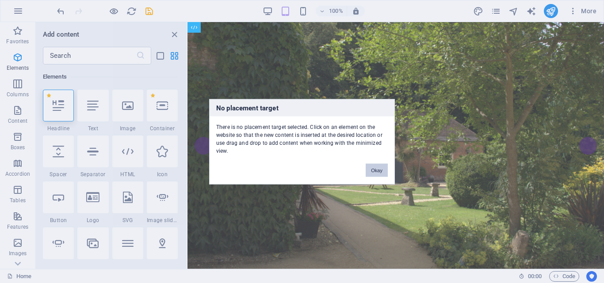
click at [373, 167] on button "Okay" at bounding box center [377, 170] width 22 height 13
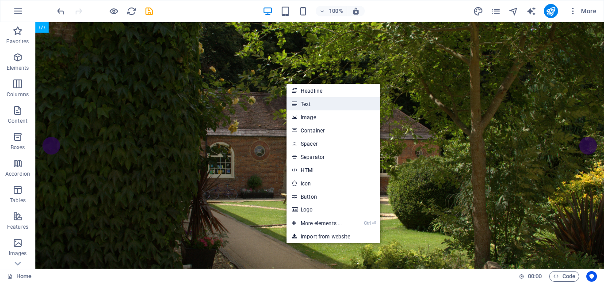
click at [307, 101] on link "Text" at bounding box center [333, 103] width 94 height 13
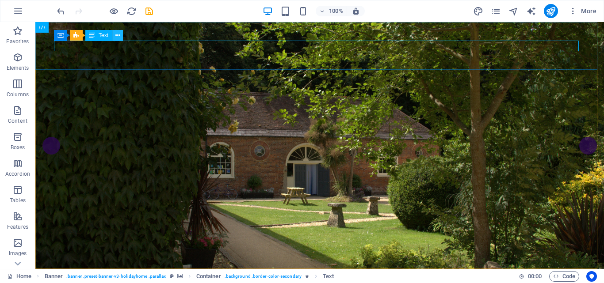
click at [118, 34] on icon at bounding box center [117, 35] width 5 height 9
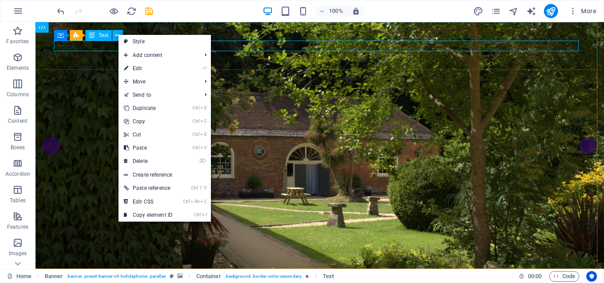
click at [100, 35] on span "Text" at bounding box center [104, 35] width 10 height 5
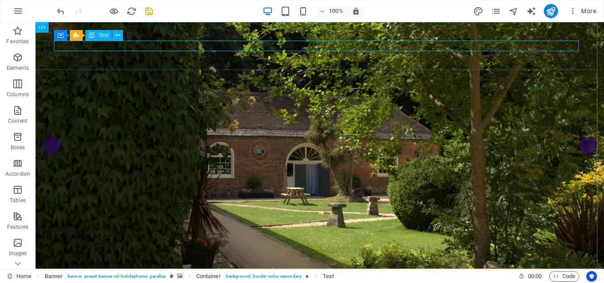
click at [100, 35] on span "Text" at bounding box center [104, 35] width 10 height 5
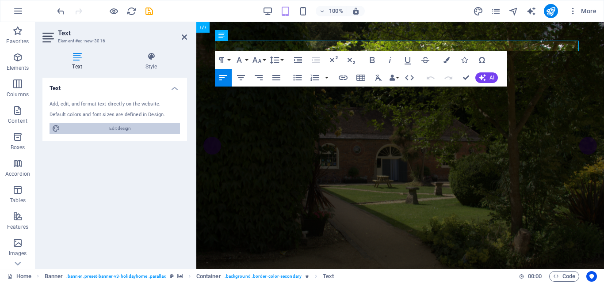
click at [116, 129] on span "Edit design" at bounding box center [120, 128] width 114 height 11
select select "rem"
select select "400"
select select "px"
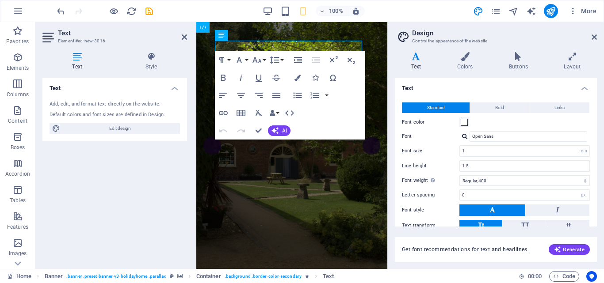
click at [74, 55] on icon at bounding box center [76, 56] width 69 height 9
click at [72, 55] on icon at bounding box center [76, 56] width 69 height 9
click at [185, 36] on icon at bounding box center [184, 37] width 5 height 7
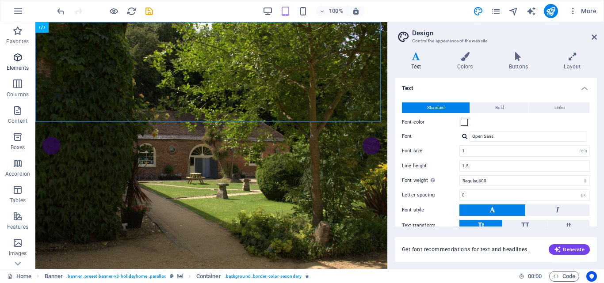
click at [15, 57] on icon "button" at bounding box center [17, 57] width 11 height 11
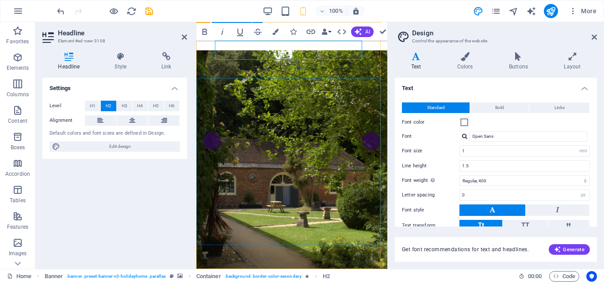
scroll to position [0, 0]
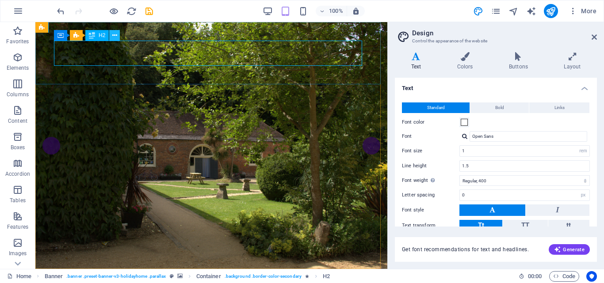
click at [116, 34] on icon at bounding box center [114, 35] width 5 height 9
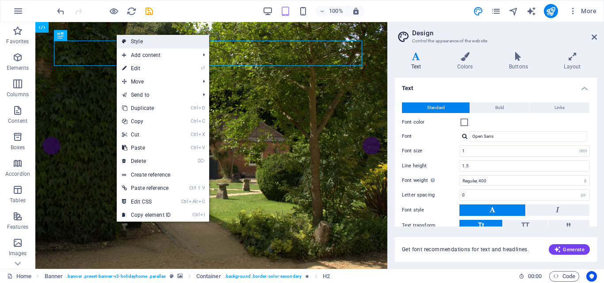
click at [129, 39] on link "Style" at bounding box center [163, 41] width 92 height 13
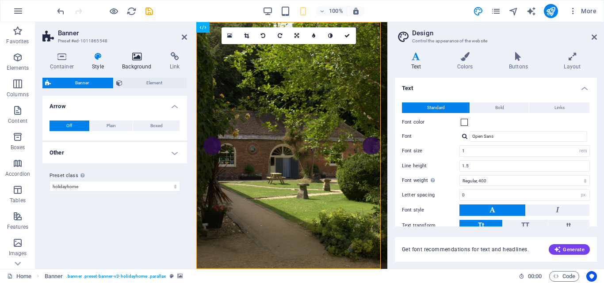
click at [136, 57] on icon at bounding box center [137, 56] width 44 height 9
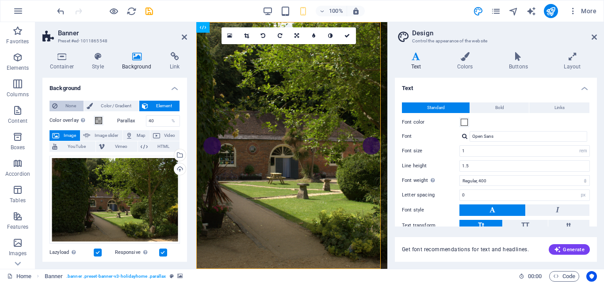
click at [60, 104] on button "None" at bounding box center [67, 106] width 34 height 11
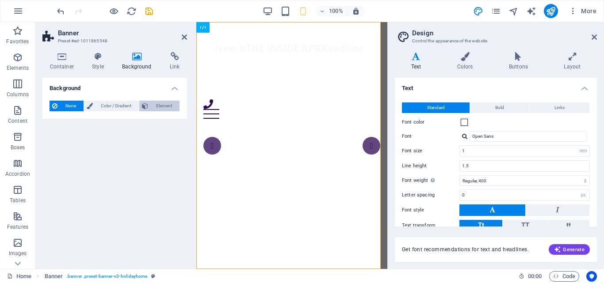
click at [159, 106] on span "Element" at bounding box center [164, 106] width 26 height 11
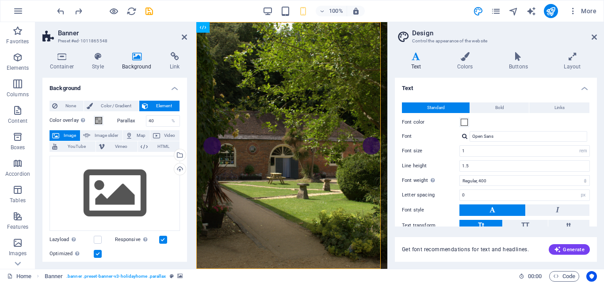
click at [180, 37] on h2 "Banner" at bounding box center [122, 33] width 129 height 8
click at [185, 38] on icon at bounding box center [184, 37] width 5 height 7
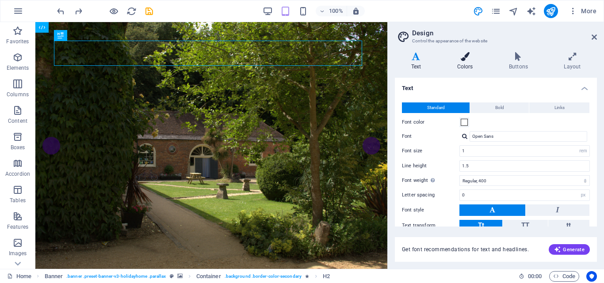
click at [467, 56] on icon at bounding box center [465, 56] width 48 height 9
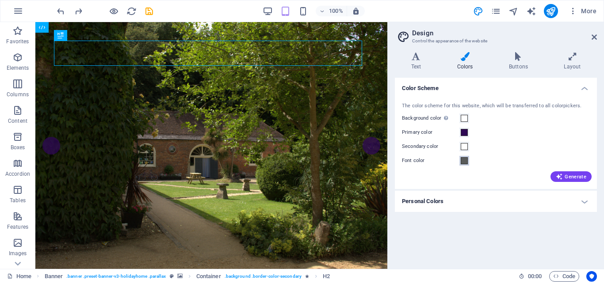
click at [464, 160] on span at bounding box center [464, 160] width 7 height 7
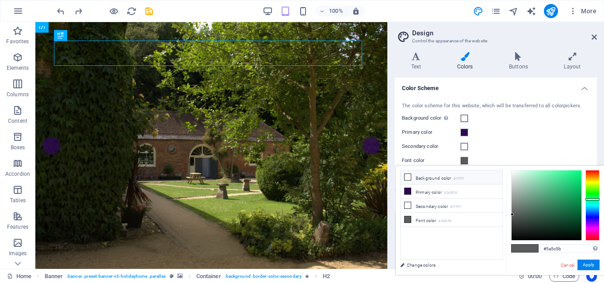
click at [408, 176] on icon at bounding box center [407, 177] width 6 height 6
type input "#ffffff"
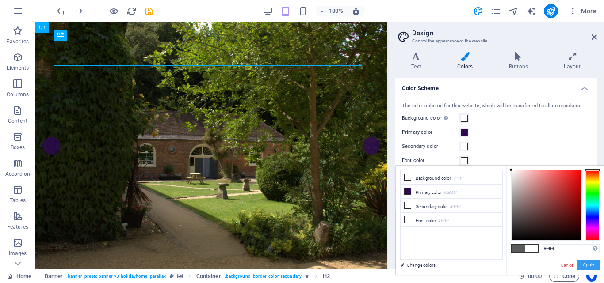
click at [585, 266] on button "Apply" at bounding box center [588, 265] width 22 height 11
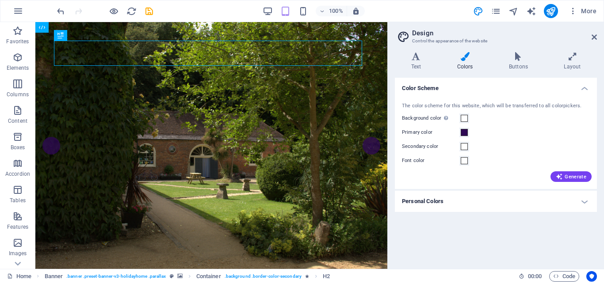
click at [597, 37] on aside "Design Control the appearance of the website Variants Text Colors Buttons Layou…" at bounding box center [495, 145] width 217 height 247
click at [593, 37] on icon at bounding box center [593, 37] width 5 height 7
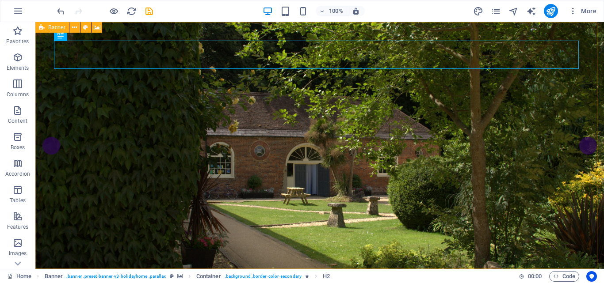
click at [64, 29] on span "Banner" at bounding box center [56, 27] width 17 height 5
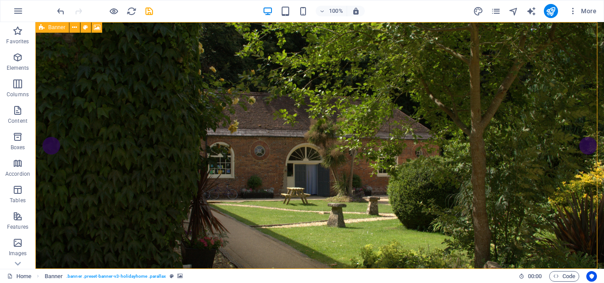
click at [64, 29] on span "Banner" at bounding box center [56, 27] width 17 height 5
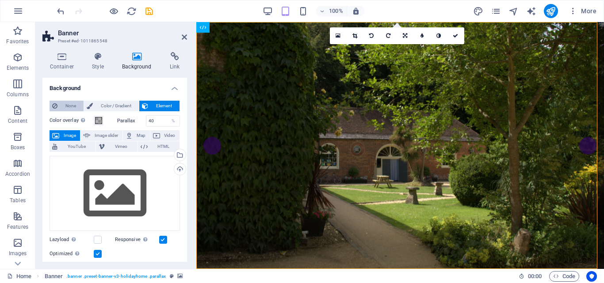
click at [73, 105] on span "None" at bounding box center [70, 106] width 21 height 11
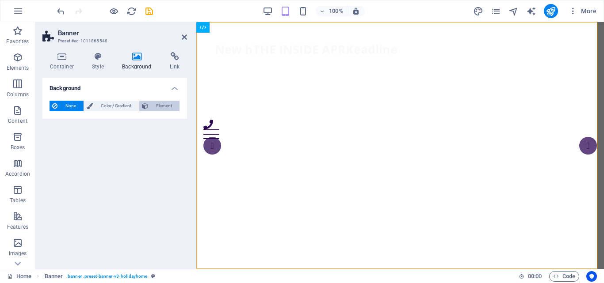
click at [160, 106] on span "Element" at bounding box center [164, 106] width 26 height 11
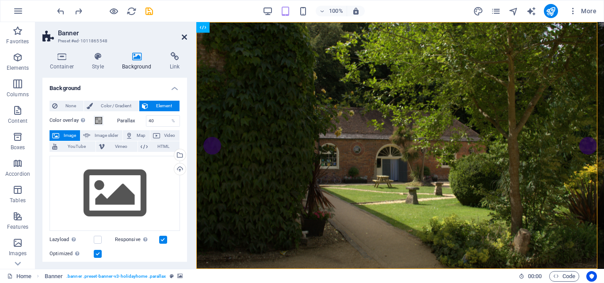
drag, startPoint x: 183, startPoint y: 35, endPoint x: 147, endPoint y: 13, distance: 42.1
click at [183, 35] on icon at bounding box center [184, 37] width 5 height 7
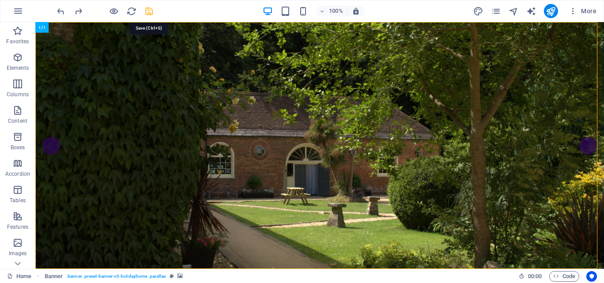
click at [149, 9] on icon "save" at bounding box center [149, 11] width 10 height 10
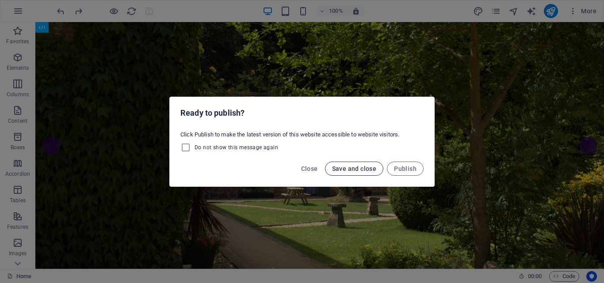
click at [359, 166] on span "Save and close" at bounding box center [354, 168] width 45 height 7
